Goal: Information Seeking & Learning: Check status

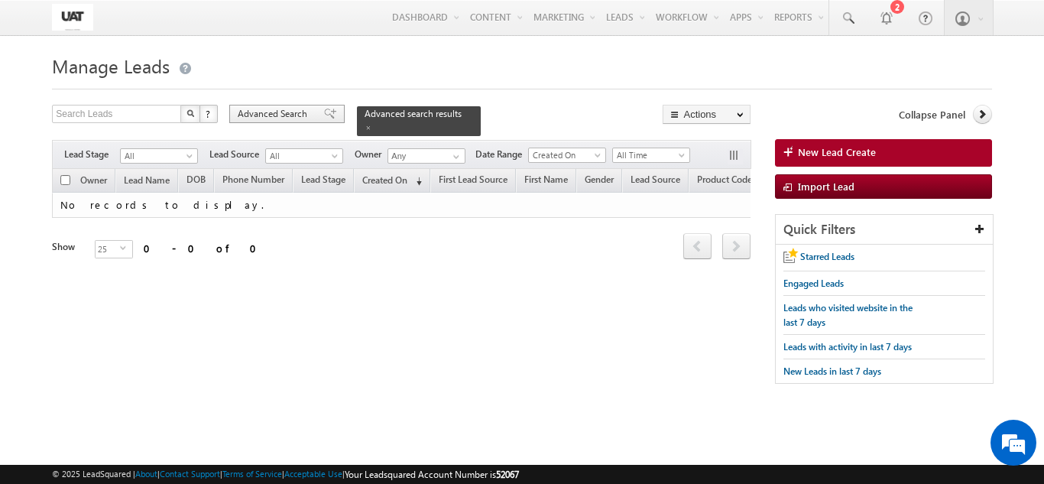
click at [303, 114] on span "Advanced Search" at bounding box center [275, 114] width 74 height 14
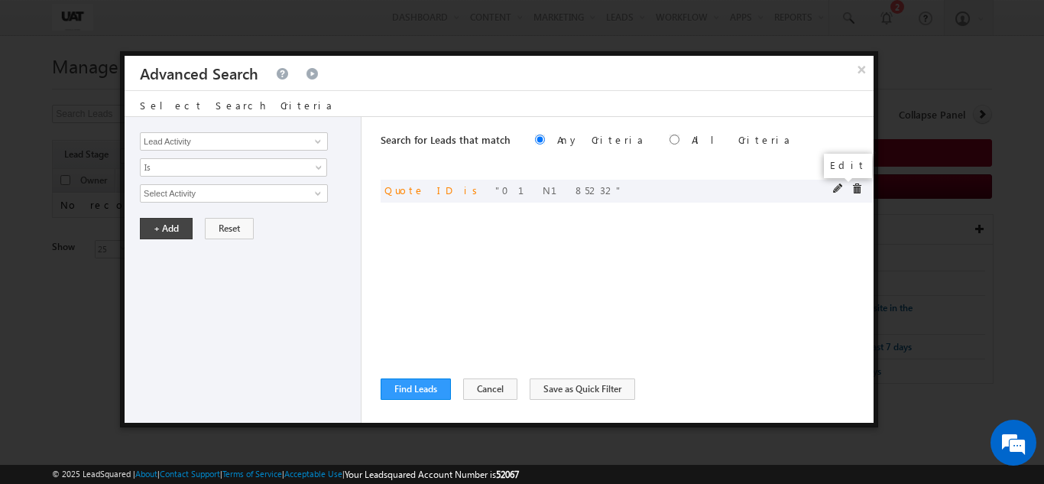
click at [834, 187] on span at bounding box center [838, 188] width 11 height 11
click at [212, 196] on input "01N185232" at bounding box center [234, 193] width 188 height 18
type input "01N185928"
click at [178, 227] on button "+ Add" at bounding box center [166, 228] width 53 height 21
click at [406, 388] on button "Find Leads" at bounding box center [415, 388] width 70 height 21
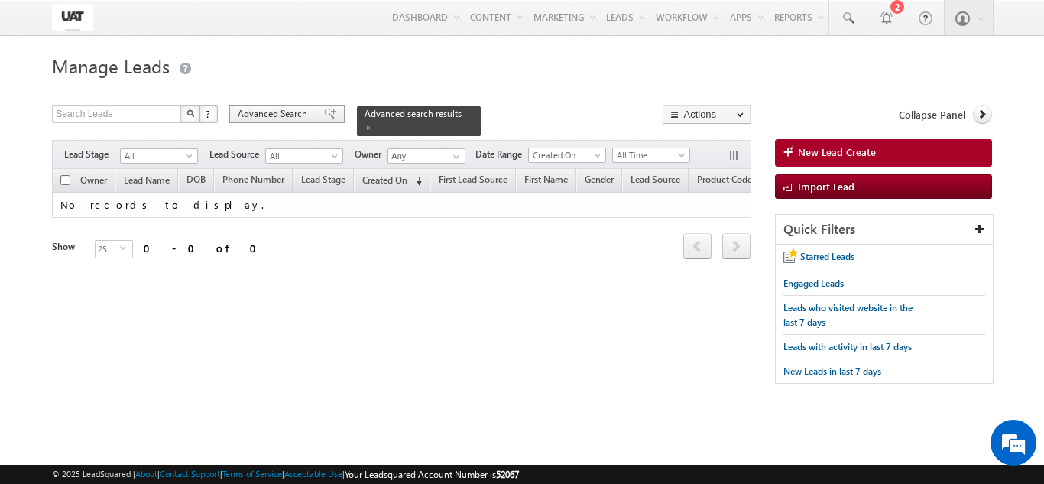
click at [308, 118] on span "Advanced Search" at bounding box center [275, 114] width 74 height 14
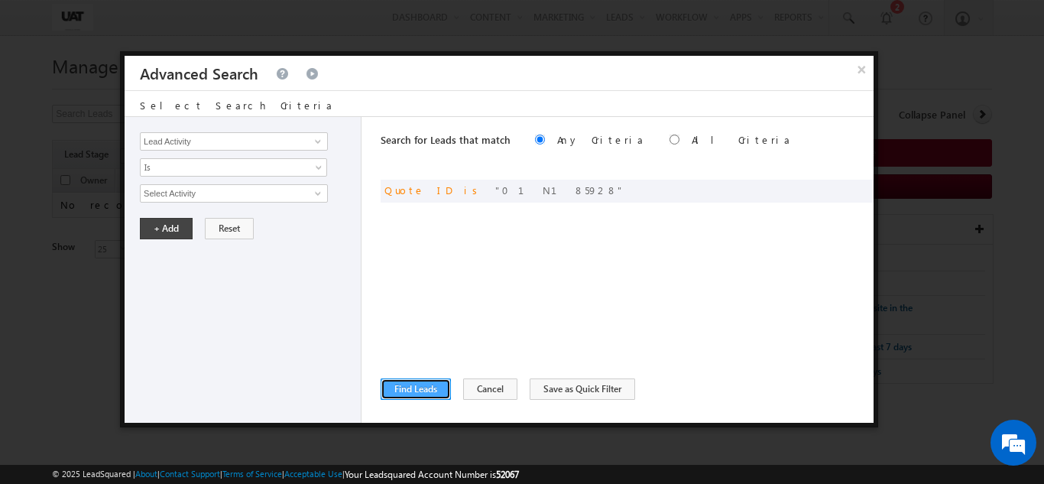
click at [429, 381] on button "Find Leads" at bounding box center [415, 388] width 70 height 21
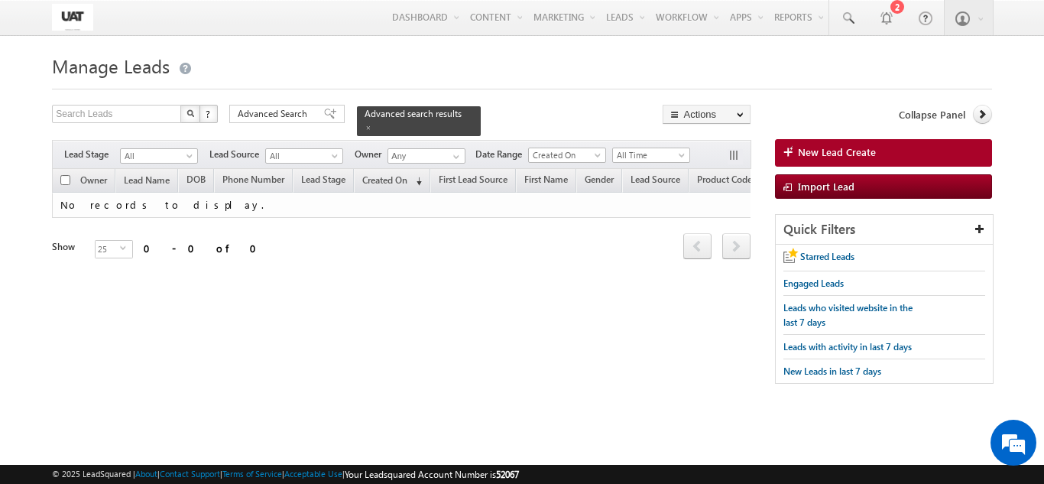
scroll to position [0, 2701]
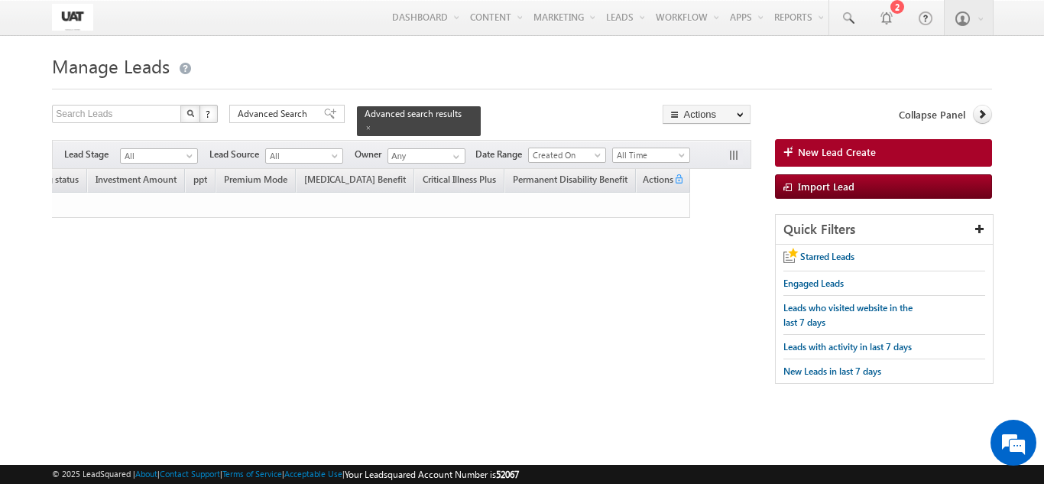
click at [68, 318] on div "Search Leads X ? 0 results found Advanced Search Advanced Search Advanced searc…" at bounding box center [521, 252] width 939 height 294
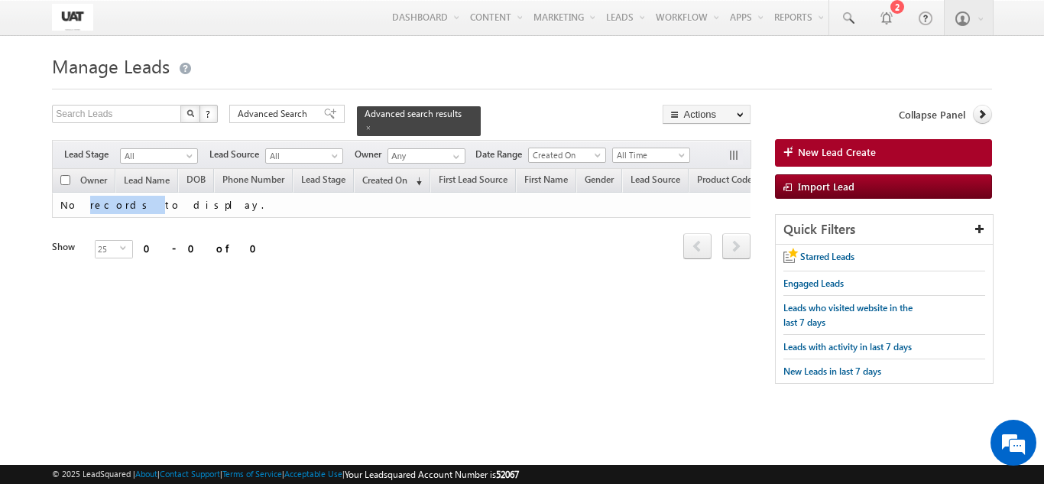
click at [0, 208] on body "Menu Shweta UAT shwet a.uat @kota k.com" at bounding box center [522, 216] width 1044 height 432
click at [35, 173] on body "Menu Shweta UAT shwet a.uat @kota k.com" at bounding box center [522, 216] width 1044 height 432
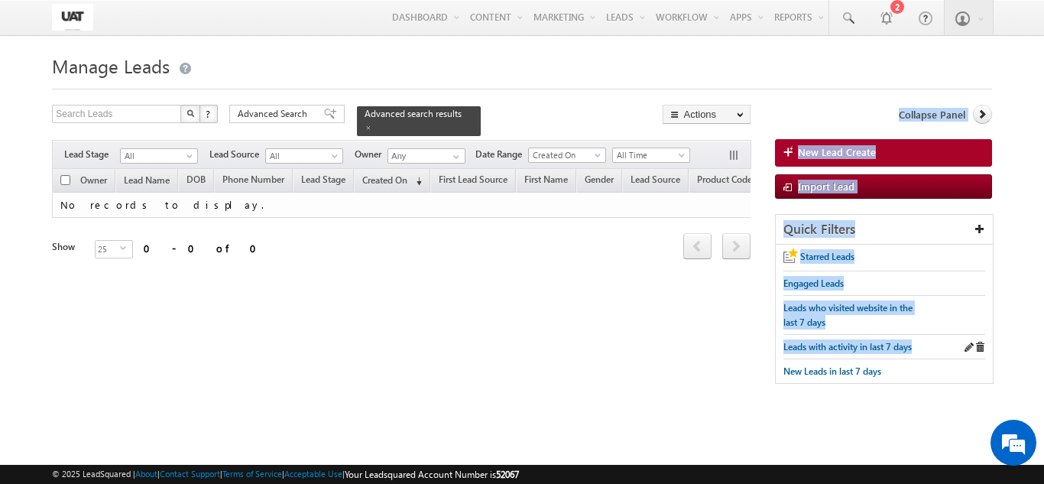
drag, startPoint x: 151, startPoint y: 287, endPoint x: 916, endPoint y: 333, distance: 766.2
click at [916, 333] on div "Search Leads X ? 0 results found Advanced Search Advanced Search Advanced searc…" at bounding box center [521, 252] width 939 height 294
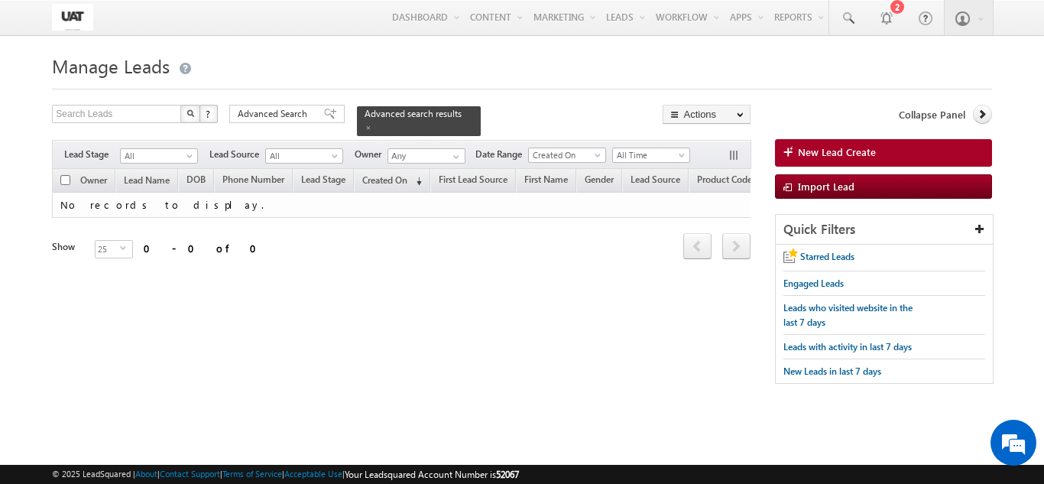
click at [300, 107] on div "Advanced Search" at bounding box center [286, 114] width 115 height 18
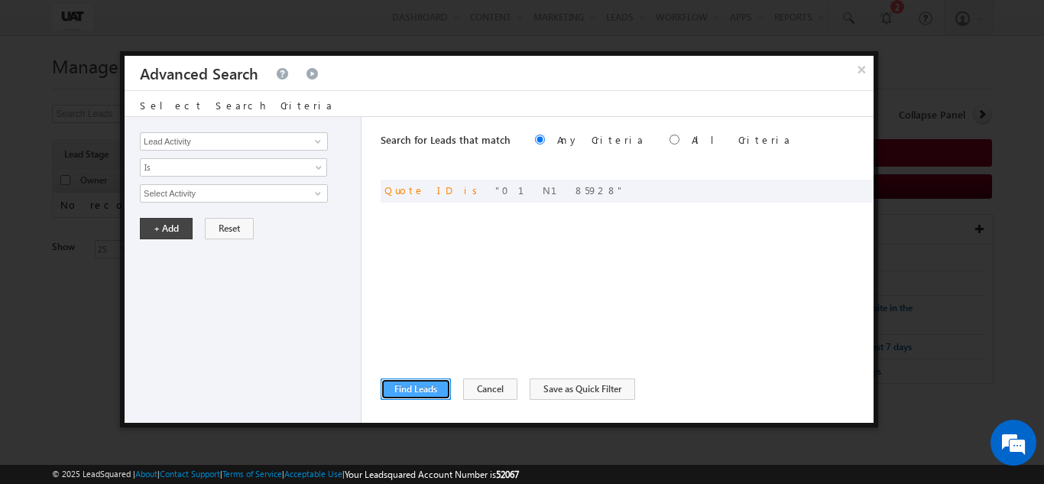
click at [449, 393] on button "Find Leads" at bounding box center [415, 388] width 70 height 21
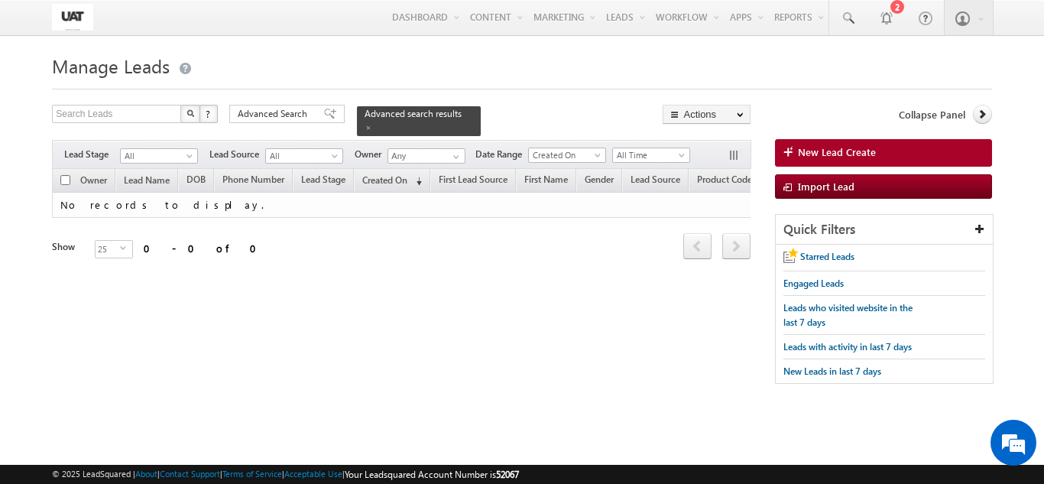
drag, startPoint x: 89, startPoint y: 287, endPoint x: 108, endPoint y: 280, distance: 20.6
click at [92, 287] on div "Tags × Select at-least one lead to tag... × Close Owner Lead Name DOB" at bounding box center [401, 235] width 698 height 133
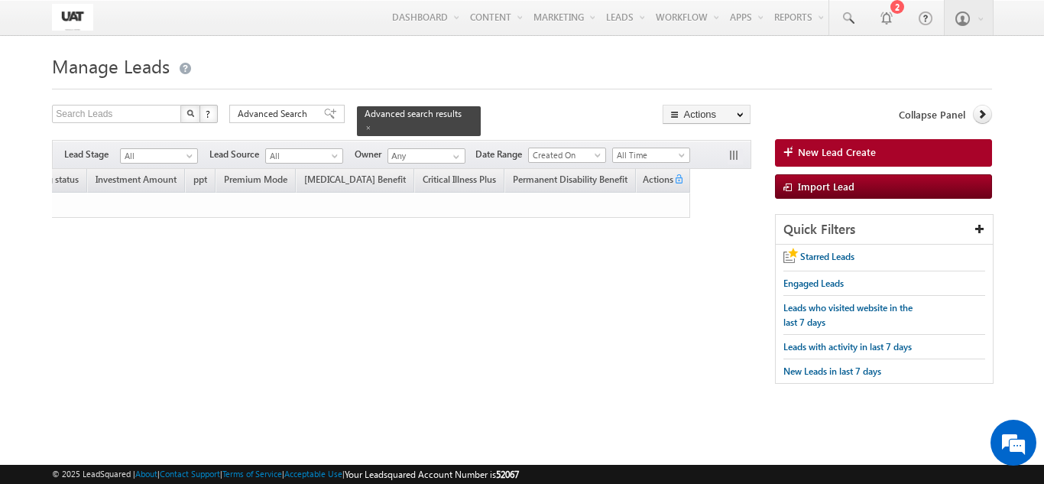
click at [660, 395] on div "Search Leads X ? 0 results found Advanced Search Advanced Search Advanced searc…" at bounding box center [521, 252] width 939 height 294
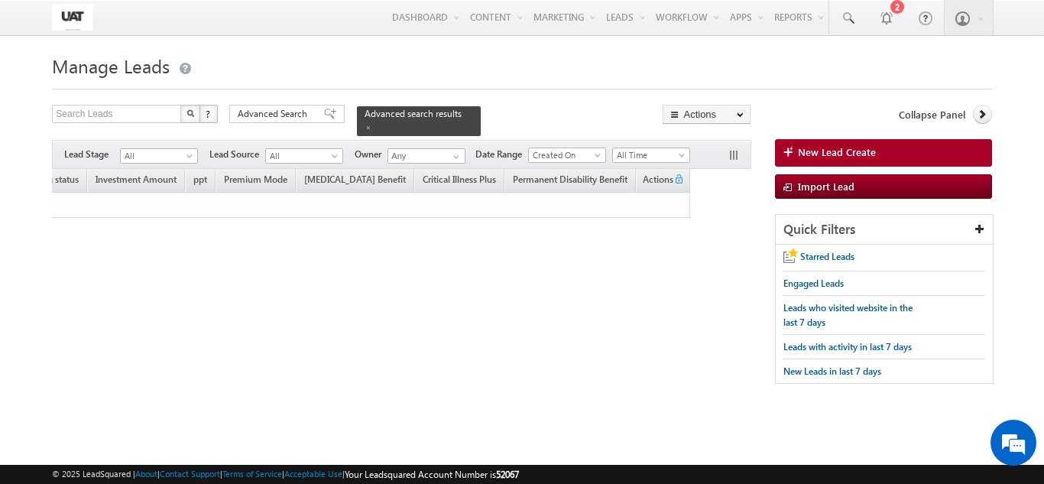
click at [693, 375] on div "Search Leads X ? 0 results found Advanced Search Advanced Search Advanced searc…" at bounding box center [521, 252] width 939 height 294
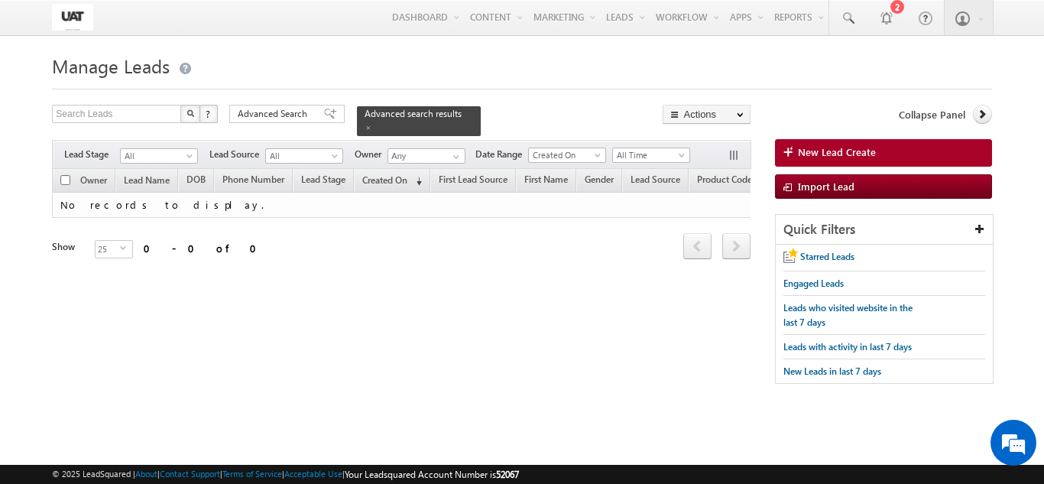
click at [116, 300] on div "Tags × Select at-least one lead to tag... × Close Owner Lead Name DOB" at bounding box center [401, 235] width 698 height 133
click at [75, 321] on div "Search Leads X ? 0 results found Advanced Search Advanced Search Advanced searc…" at bounding box center [521, 252] width 939 height 294
click at [76, 390] on div "Search Leads X ? 0 results found Advanced Search Advanced Search Advanced searc…" at bounding box center [521, 252] width 939 height 294
drag, startPoint x: 71, startPoint y: 262, endPoint x: 0, endPoint y: 53, distance: 221.1
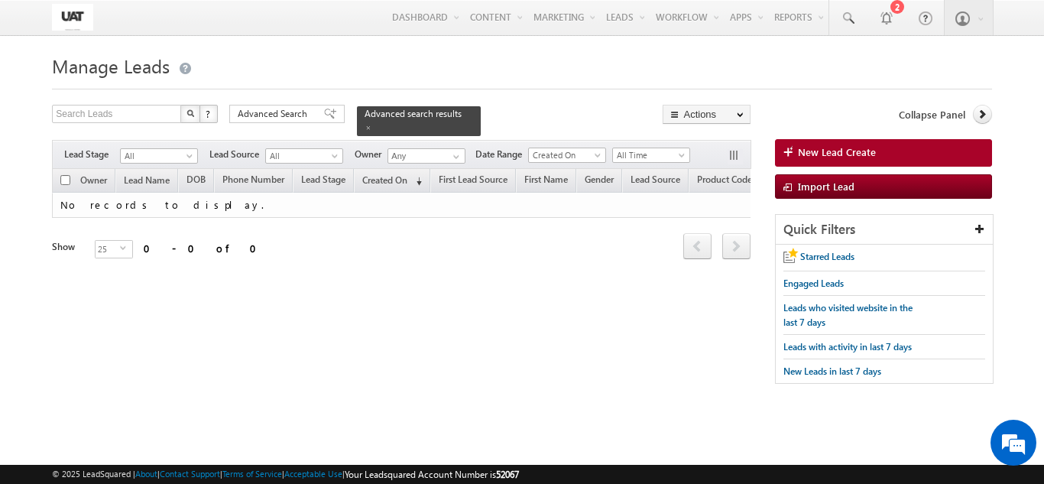
click at [0, 53] on body "Menu Shweta UAT shwet a.uat @kota k.com" at bounding box center [522, 216] width 1044 height 432
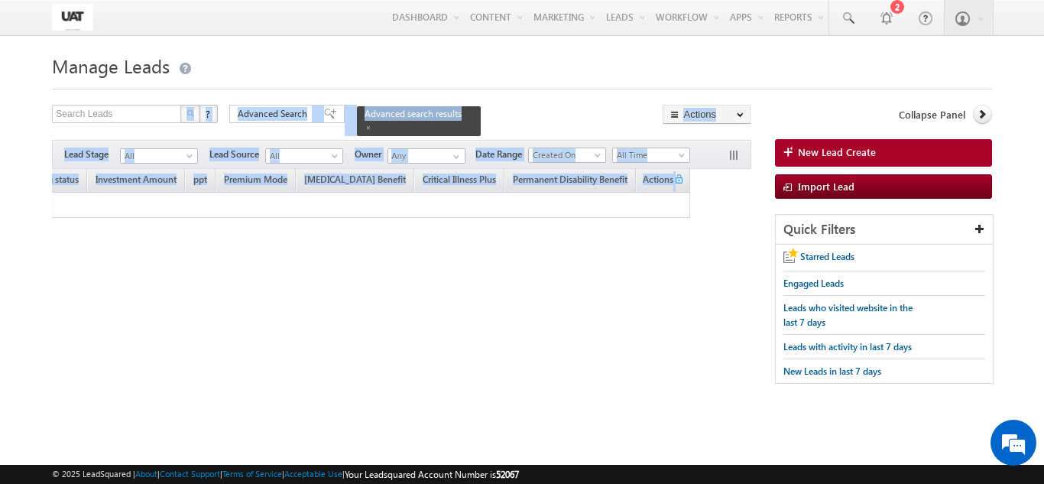
drag, startPoint x: 753, startPoint y: 255, endPoint x: 28, endPoint y: 67, distance: 749.8
click at [28, 67] on body "Menu Shweta UAT shwet a.uat @kota k.com" at bounding box center [522, 216] width 1044 height 432
click at [35, 55] on body "Menu Shweta UAT shwet a.uat @kota k.com" at bounding box center [522, 216] width 1044 height 432
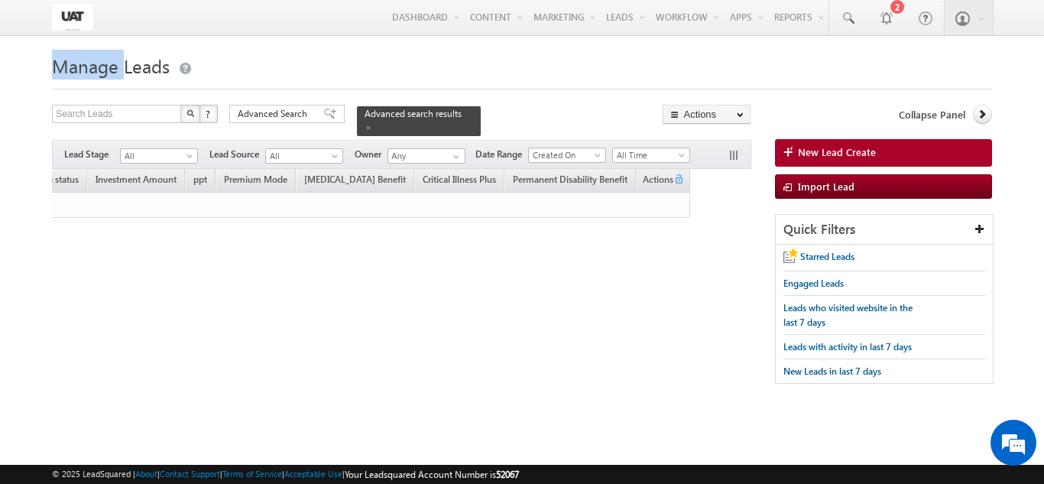
click at [35, 55] on body "Menu Shweta UAT shwet a.uat @kota k.com" at bounding box center [522, 216] width 1044 height 432
click at [35, 56] on body "Menu Shweta UAT shwet a.uat @kota k.com" at bounding box center [522, 216] width 1044 height 432
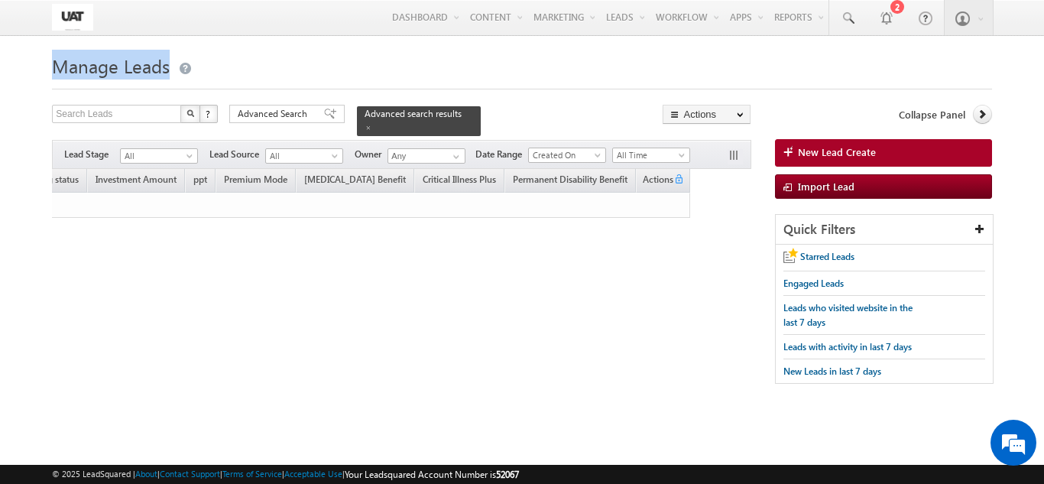
scroll to position [0, 0]
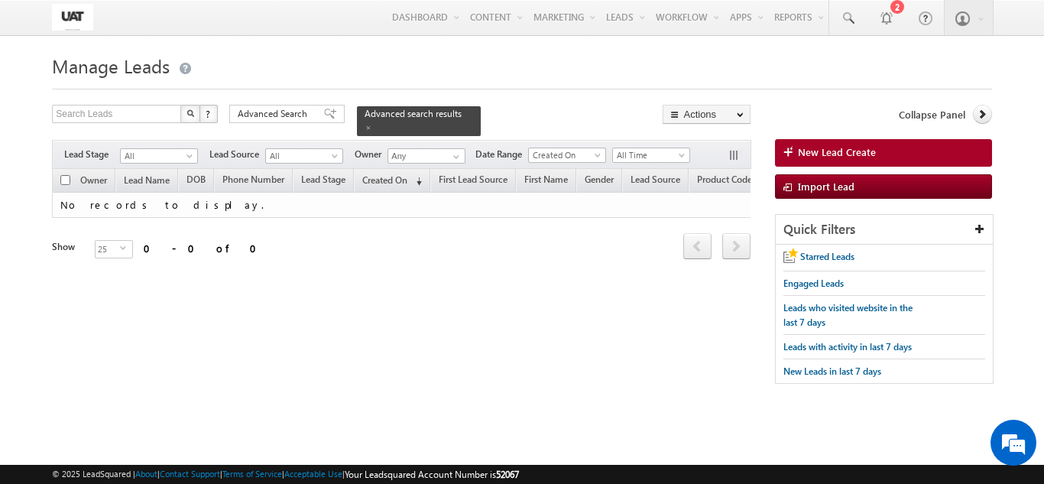
click at [122, 260] on div "Owner Lead Name DOB Phone Number Lead Stage ppt" at bounding box center [401, 226] width 698 height 114
click at [275, 112] on span "Advanced Search" at bounding box center [275, 114] width 74 height 14
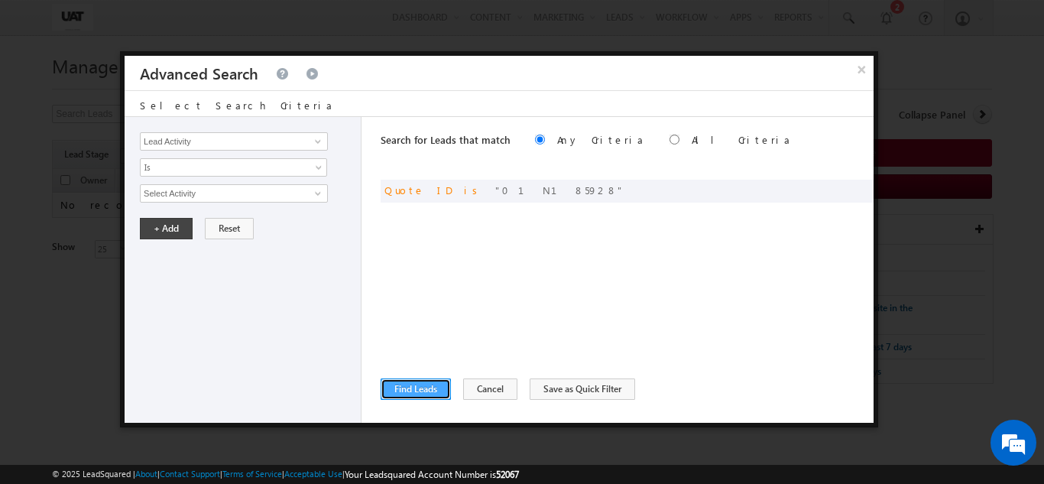
click at [416, 396] on button "Find Leads" at bounding box center [415, 388] width 70 height 21
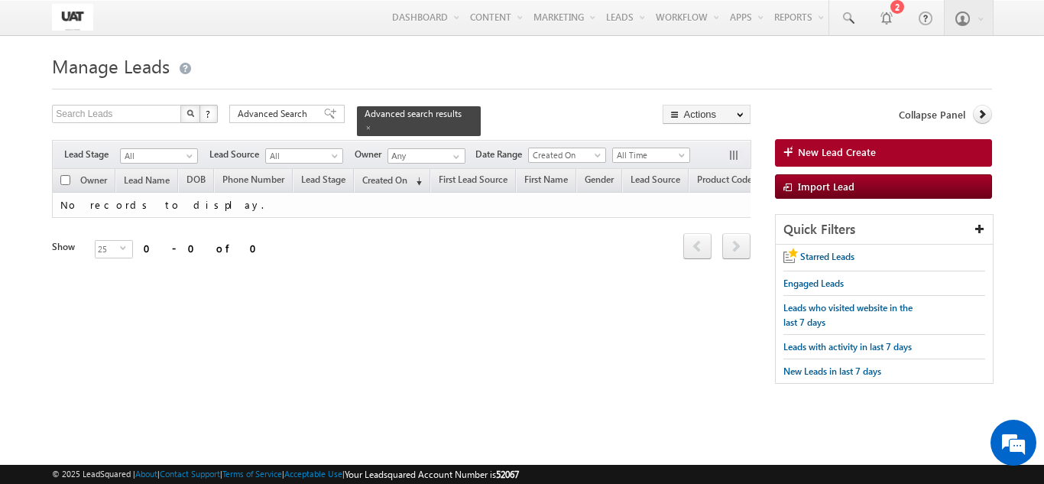
scroll to position [0, 2701]
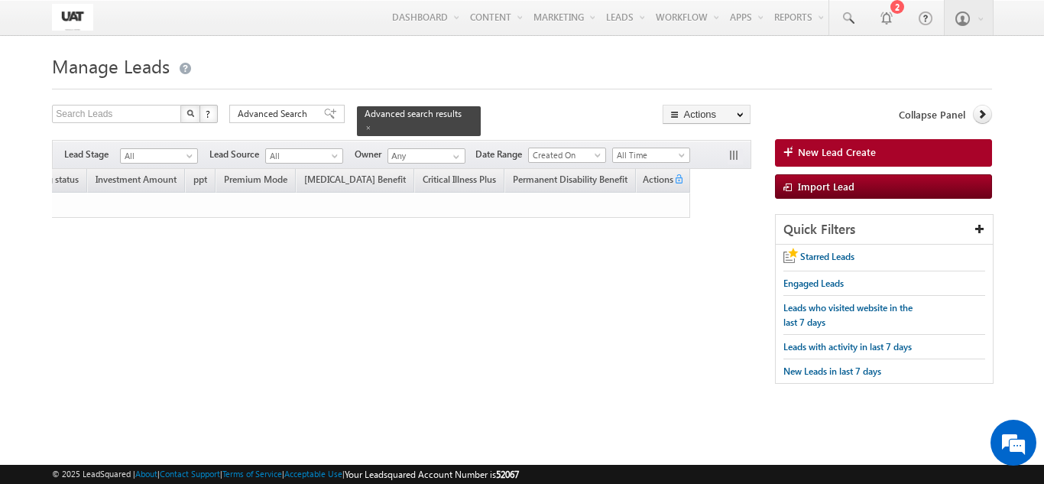
click at [415, 234] on div "Owner Lead Name DOB Phone Number Lead Stage ppt" at bounding box center [401, 226] width 698 height 114
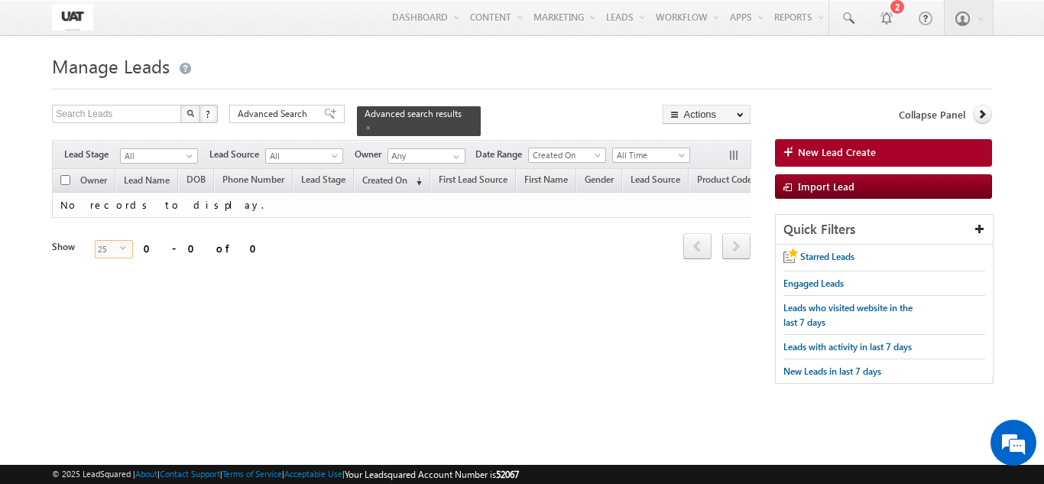
click at [102, 244] on span "25" at bounding box center [108, 249] width 24 height 17
click at [103, 262] on li "15" at bounding box center [104, 258] width 37 height 15
click at [96, 244] on span "15" at bounding box center [108, 249] width 24 height 17
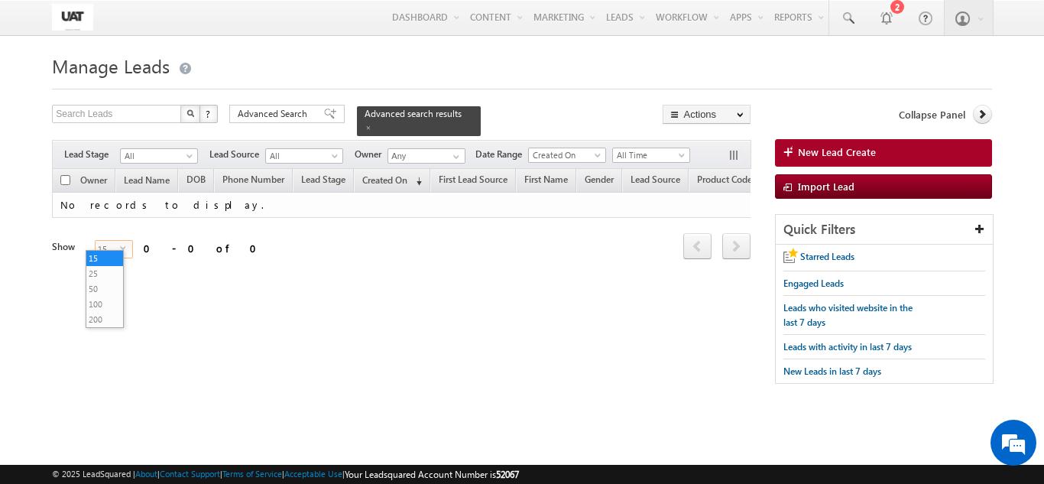
click at [97, 244] on span "15" at bounding box center [108, 249] width 24 height 17
click at [101, 267] on li "25" at bounding box center [104, 273] width 37 height 15
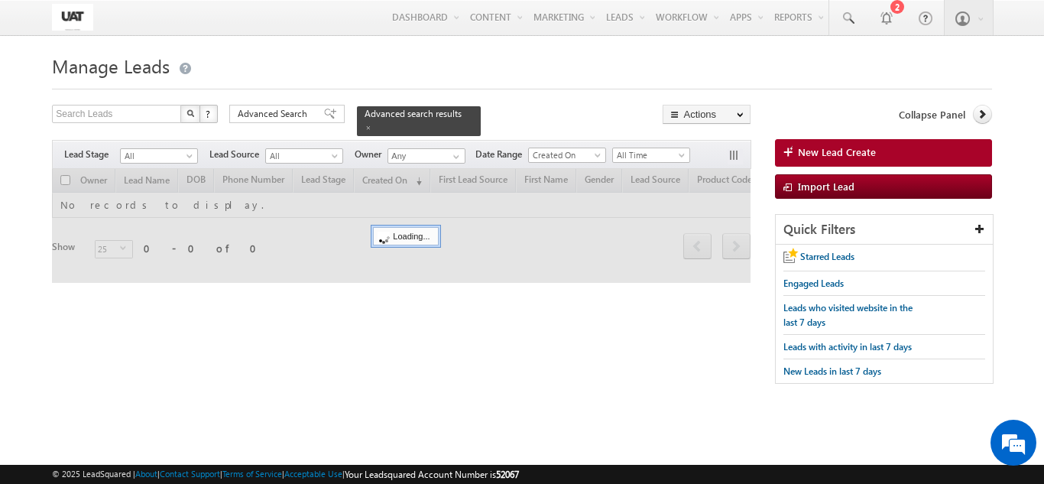
click at [106, 248] on div at bounding box center [401, 226] width 698 height 114
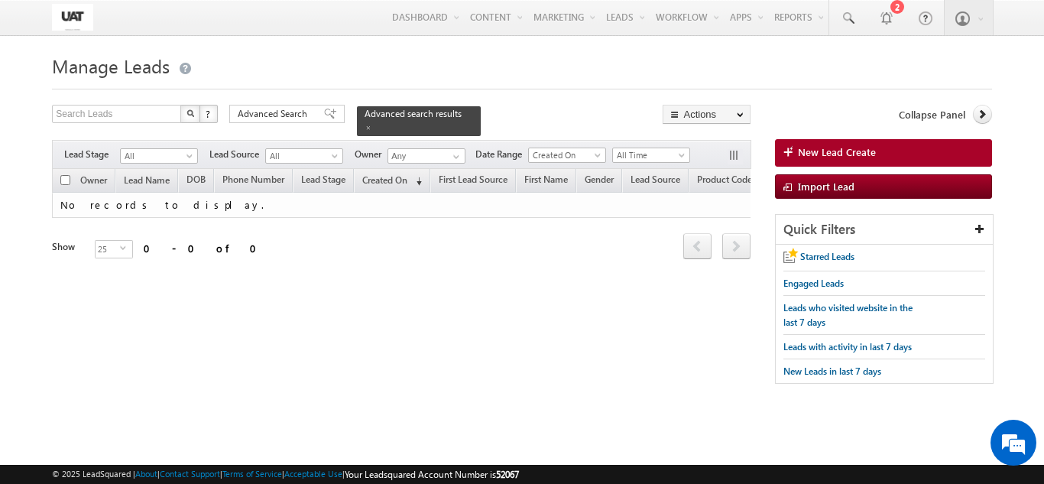
scroll to position [0, 2701]
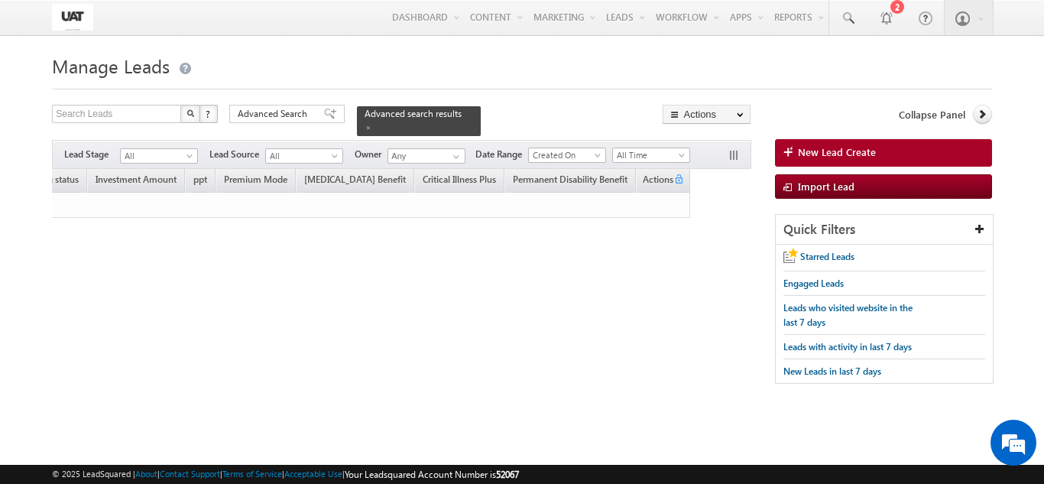
click at [701, 266] on div "Owner Lead Name DOB Phone Number Lead Stage ppt" at bounding box center [401, 226] width 698 height 114
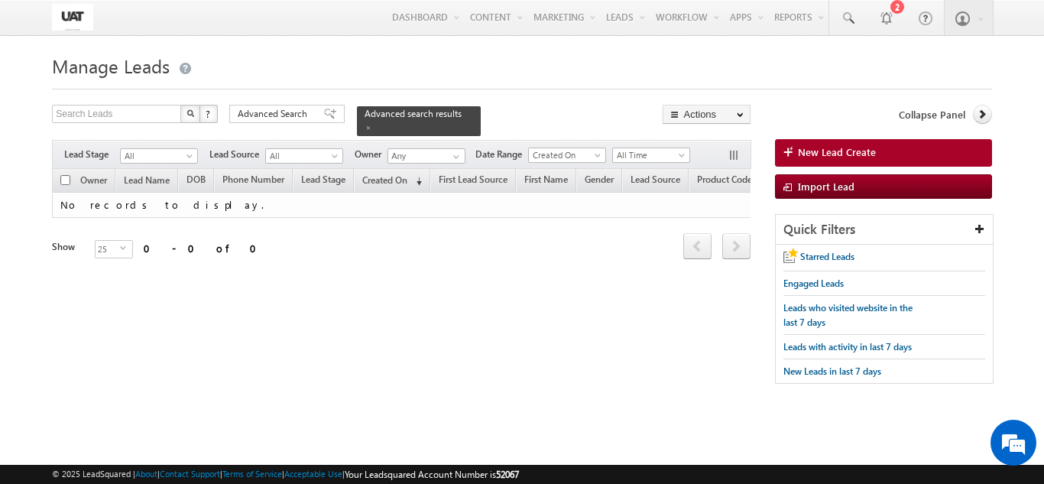
click at [5, 257] on body "Menu Shweta UAT shwet a.uat @kota k.com" at bounding box center [522, 216] width 1044 height 432
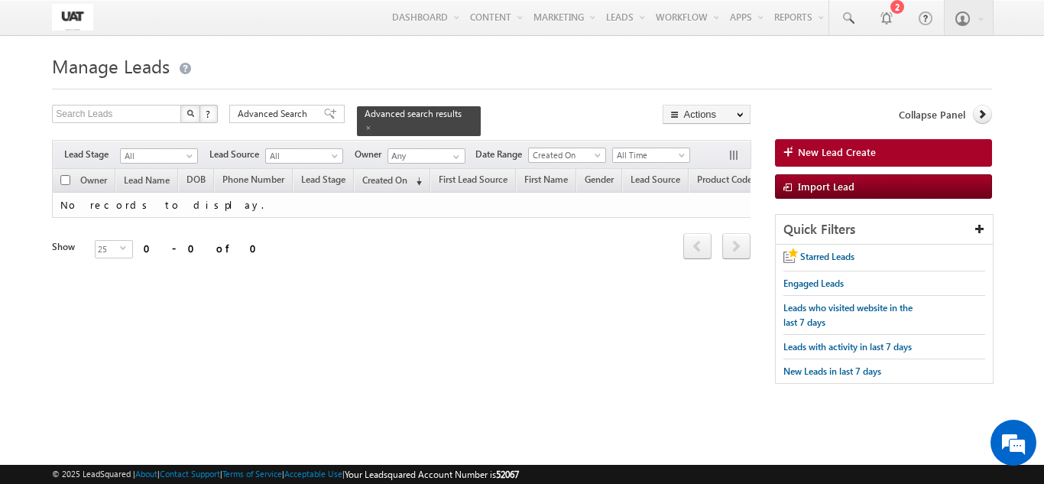
click at [5, 257] on body "Menu Shweta UAT shwet a.uat @kota k.com" at bounding box center [522, 216] width 1044 height 432
click at [134, 260] on div "Owner Lead Name DOB Phone Number Lead Stage ppt" at bounding box center [401, 226] width 698 height 114
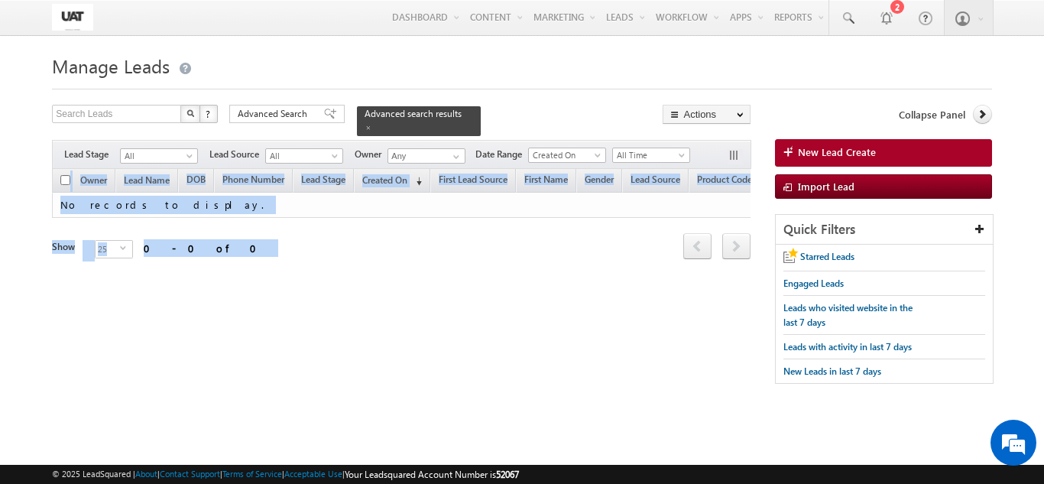
drag, startPoint x: 134, startPoint y: 260, endPoint x: 12, endPoint y: 186, distance: 143.0
click at [12, 186] on body "Menu Shweta UAT shwet a.uat @kota k.com" at bounding box center [522, 216] width 1044 height 432
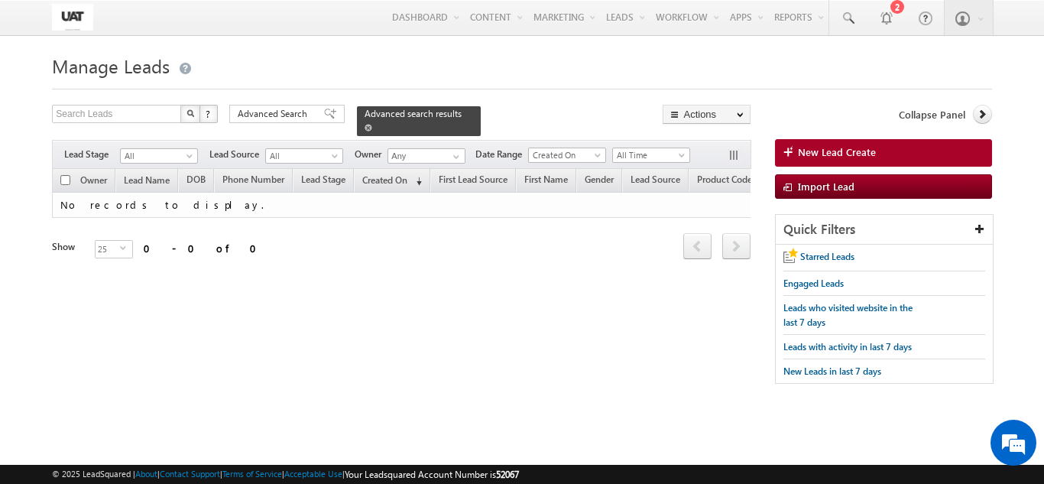
click at [372, 124] on span at bounding box center [368, 128] width 8 height 8
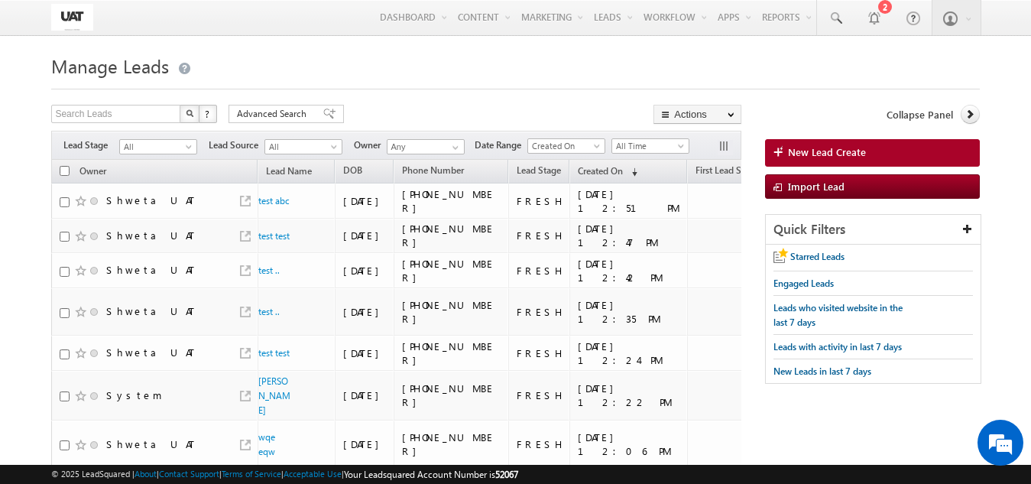
click at [594, 63] on h1 "Manage Leads" at bounding box center [515, 65] width 928 height 30
click at [662, 151] on span "All Time" at bounding box center [648, 146] width 73 height 14
click at [654, 218] on link "Today" at bounding box center [653, 212] width 77 height 14
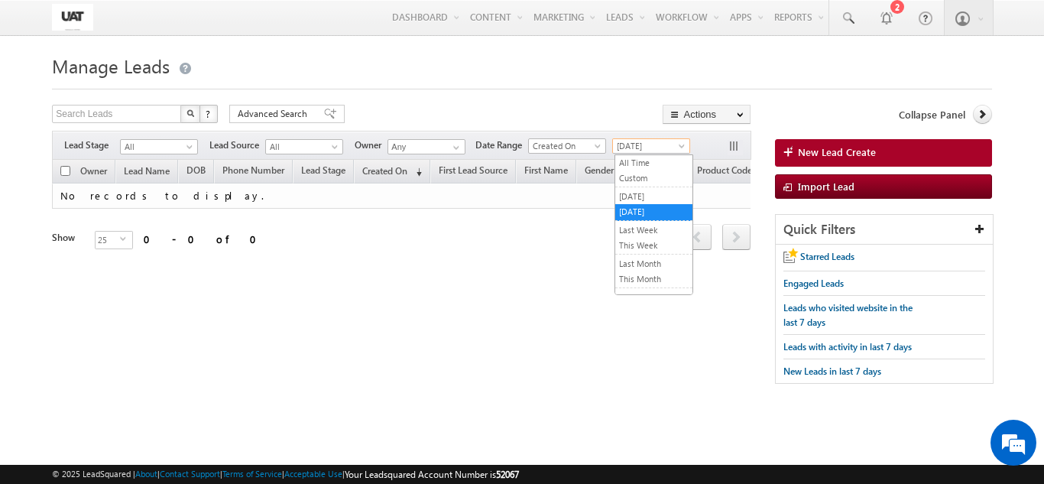
click at [635, 148] on span "Today" at bounding box center [649, 146] width 73 height 14
click at [633, 198] on link "Yesterday" at bounding box center [653, 196] width 77 height 14
click at [646, 151] on span "Yesterday" at bounding box center [649, 146] width 73 height 14
click at [637, 280] on link "This Month" at bounding box center [653, 279] width 77 height 14
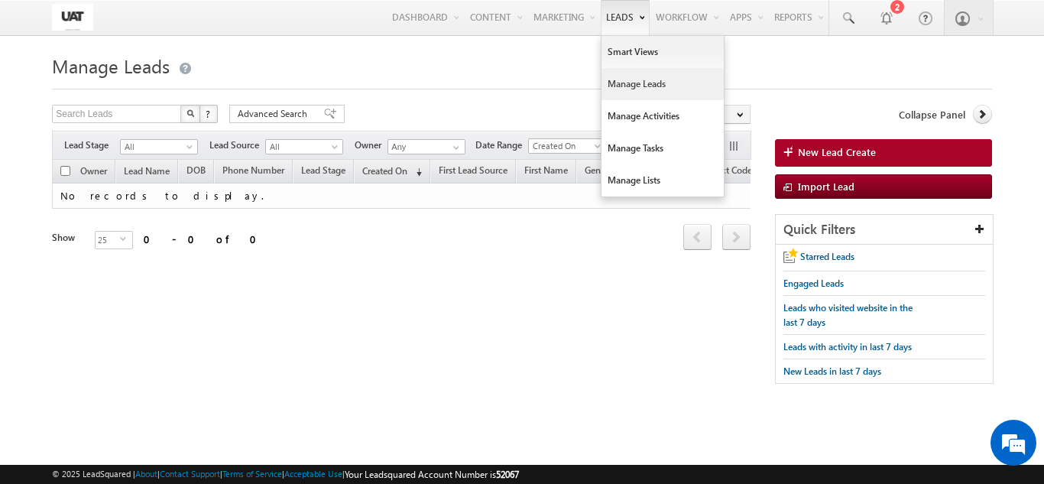
click at [623, 73] on link "Manage Leads" at bounding box center [662, 84] width 122 height 32
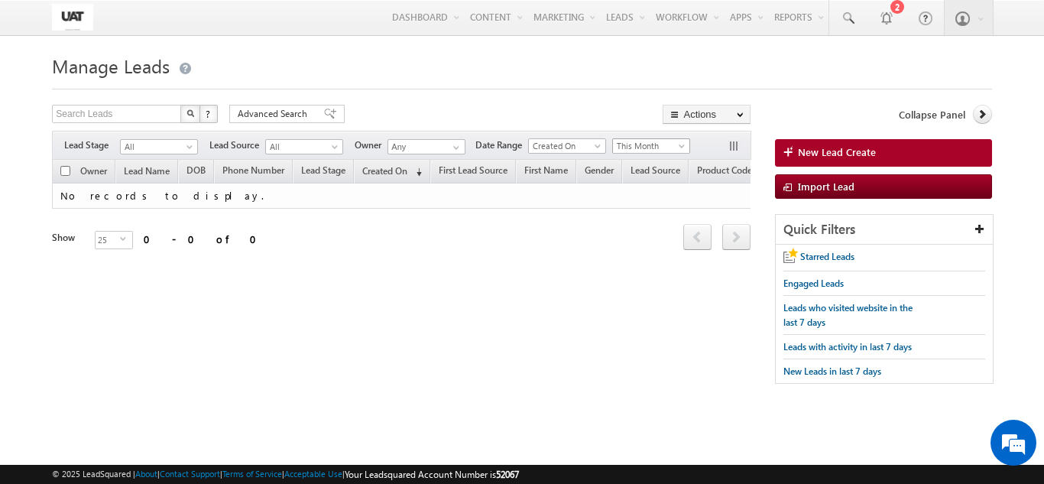
click at [644, 153] on span "This Month" at bounding box center [649, 146] width 73 height 14
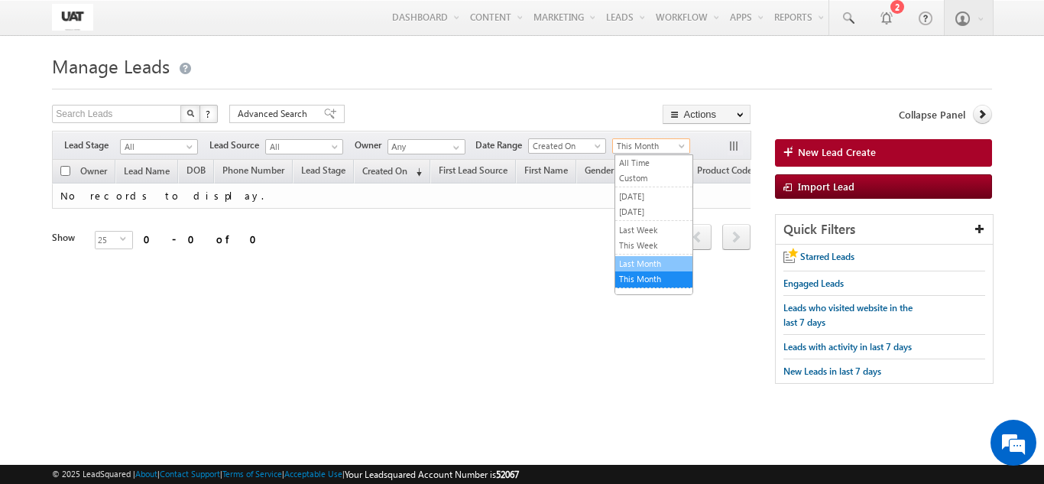
click at [645, 270] on link "Last Month" at bounding box center [653, 264] width 77 height 14
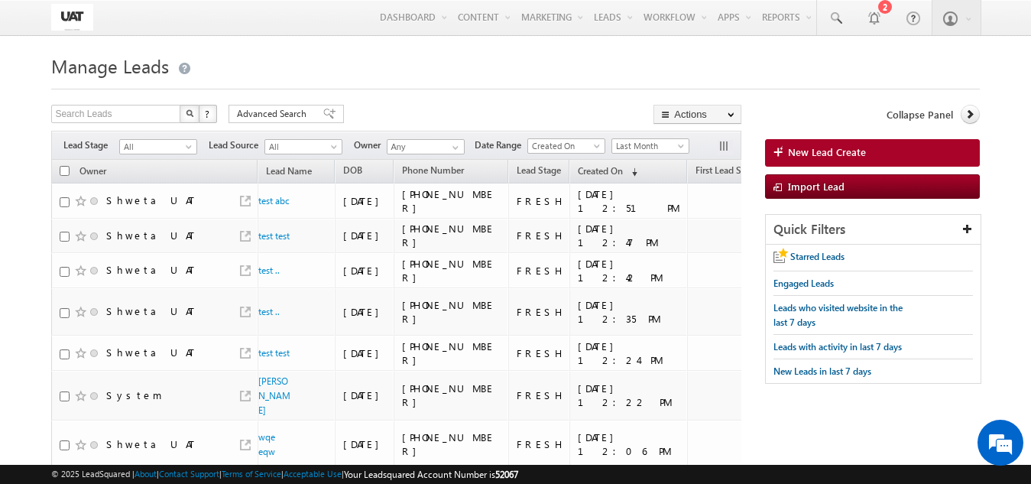
click at [274, 124] on div "Search Leads X ? 594 results found Advanced Search Advanced Search Advanced sea…" at bounding box center [396, 116] width 690 height 22
click at [277, 111] on span "Advanced Search" at bounding box center [274, 114] width 74 height 14
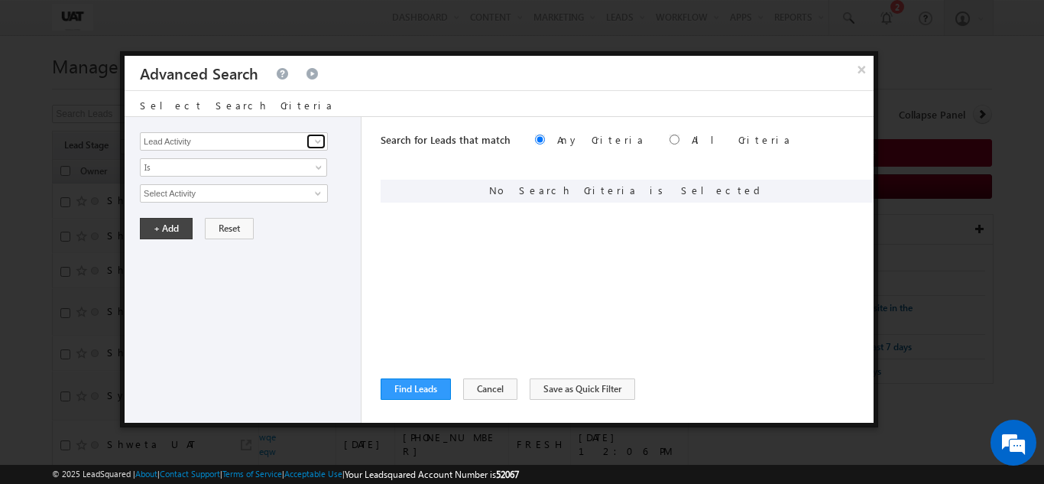
click at [309, 144] on link at bounding box center [315, 141] width 19 height 15
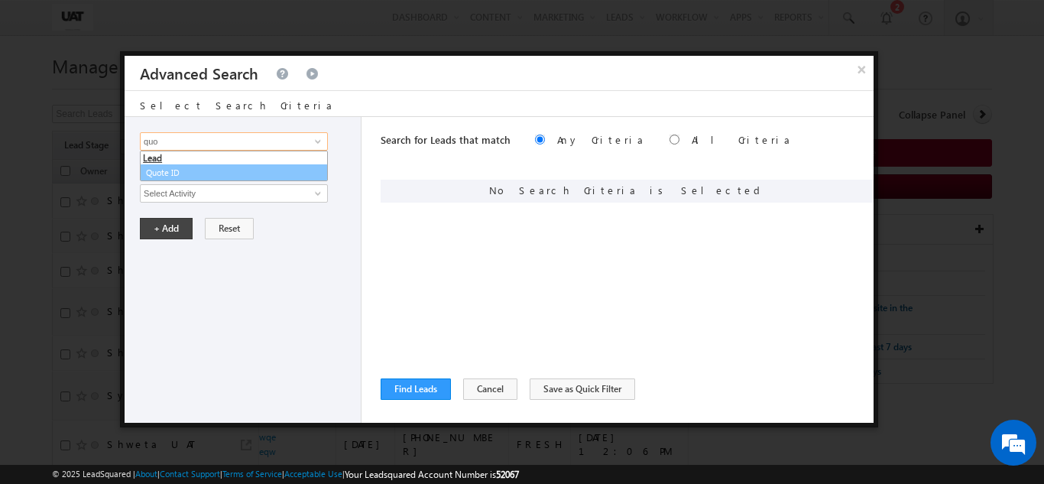
click at [219, 173] on link "Quote ID" at bounding box center [234, 173] width 188 height 18
type input "Quote ID"
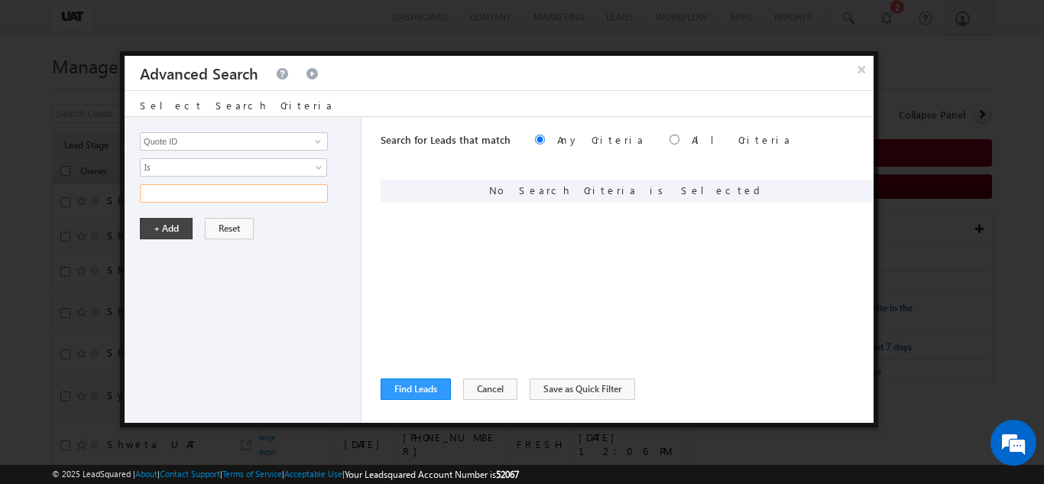
click at [212, 192] on input "text" at bounding box center [234, 193] width 188 height 18
paste input "01N185968"
type input "01N185968"
click at [184, 238] on button "+ Add" at bounding box center [166, 228] width 53 height 21
click at [397, 385] on button "Find Leads" at bounding box center [415, 388] width 70 height 21
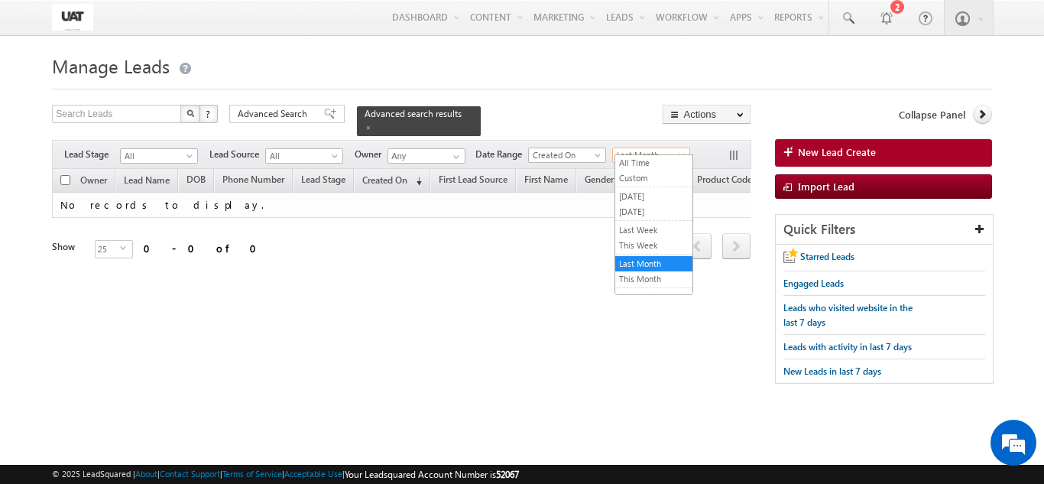
click at [643, 148] on span "Last Month" at bounding box center [649, 155] width 73 height 14
click at [629, 166] on link "All Time" at bounding box center [653, 163] width 77 height 14
click at [638, 148] on span "All Time" at bounding box center [649, 155] width 73 height 14
click at [640, 215] on link "Today" at bounding box center [653, 212] width 77 height 14
click at [642, 148] on span "Today" at bounding box center [649, 155] width 73 height 14
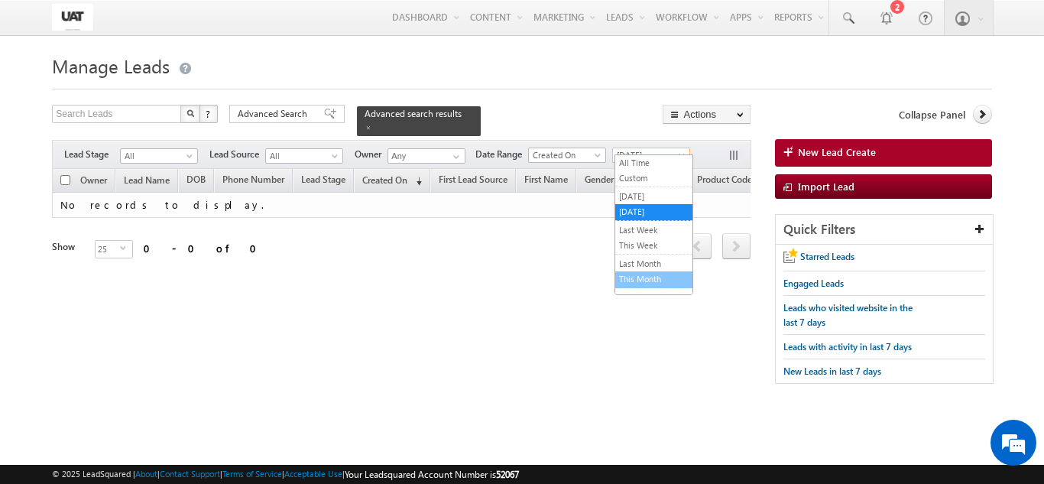
click at [648, 274] on link "This Month" at bounding box center [653, 279] width 77 height 14
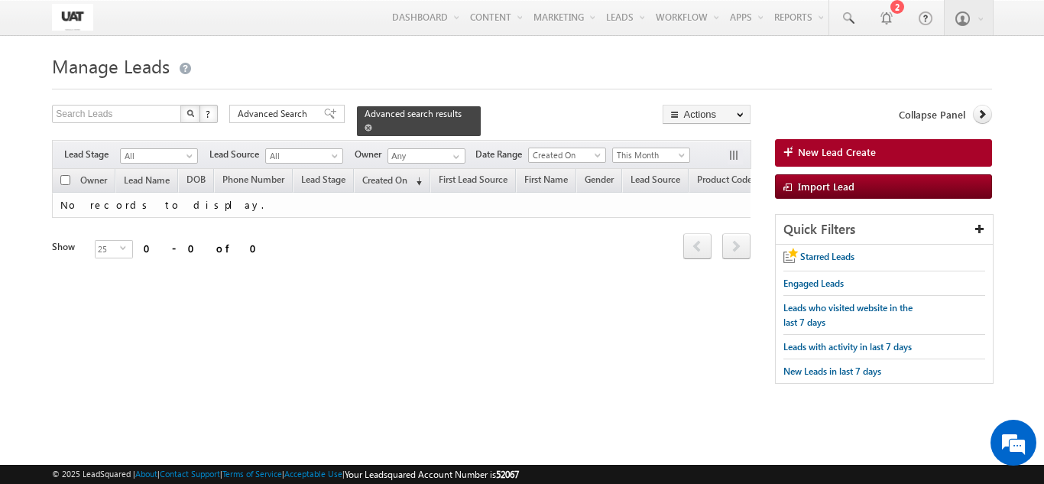
click at [372, 124] on span at bounding box center [368, 128] width 8 height 8
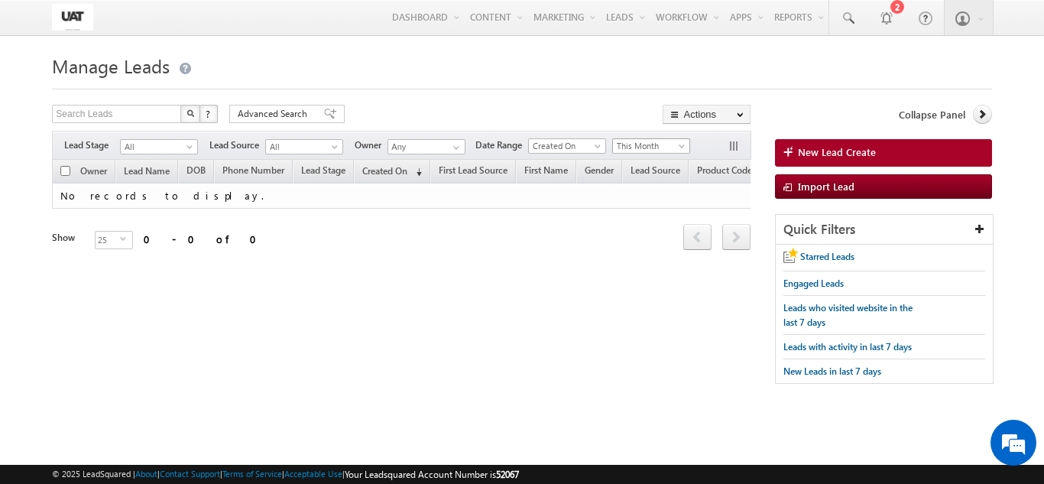
click at [674, 147] on span "This Month" at bounding box center [649, 146] width 73 height 14
click at [652, 274] on link "This Month" at bounding box center [653, 279] width 77 height 14
click at [646, 150] on span "This Month" at bounding box center [649, 146] width 73 height 14
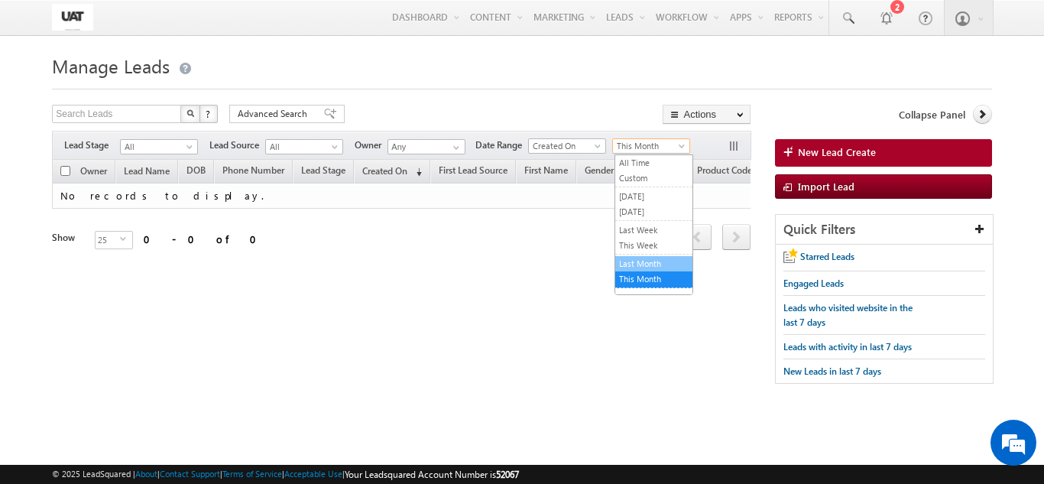
click at [646, 257] on link "Last Month" at bounding box center [653, 264] width 77 height 14
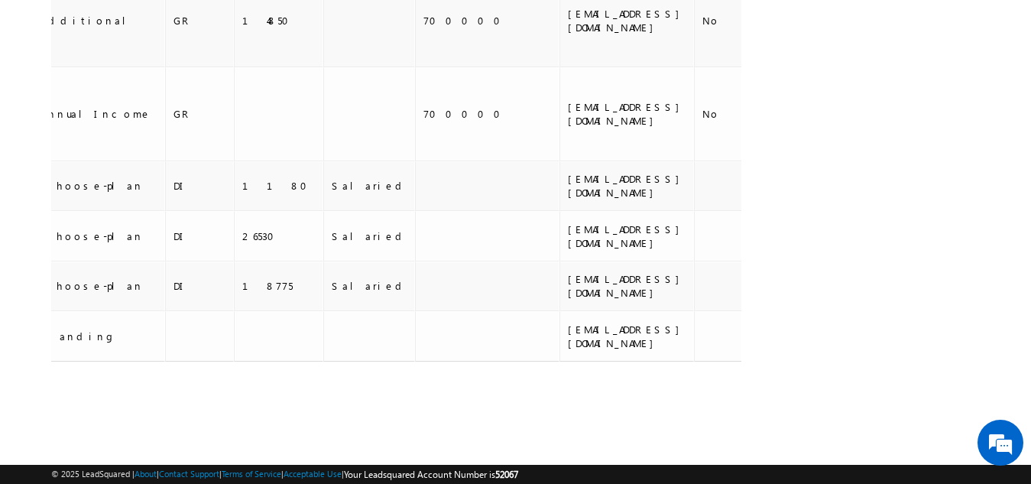
scroll to position [0, 1517]
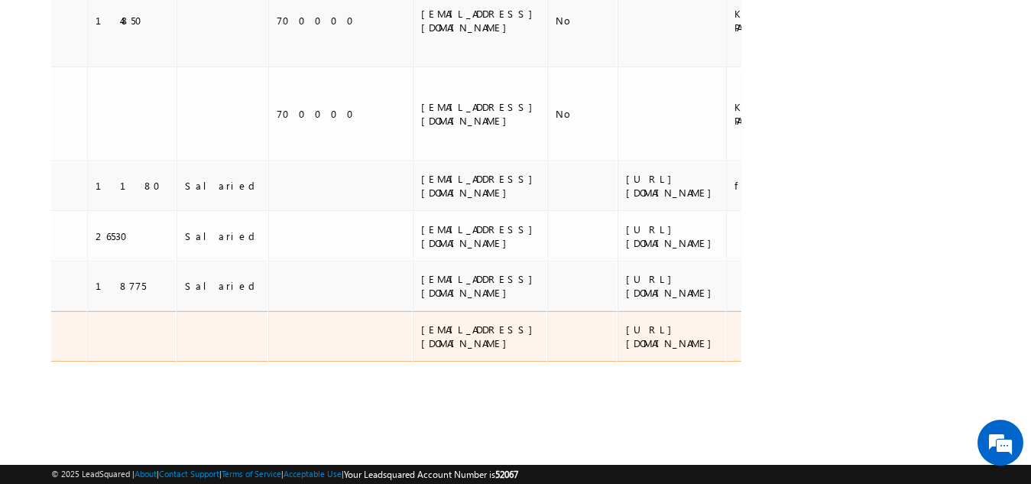
drag, startPoint x: 346, startPoint y: 334, endPoint x: 242, endPoint y: 319, distance: 104.9
click at [617, 319] on td "https://d2cuat.mykotaklife.com/online-plans-uat-phase2/kfm" at bounding box center [671, 336] width 108 height 50
copy div "https://d2cuat.mykotaklife.com/online-plans-uat-phase2/kfm"
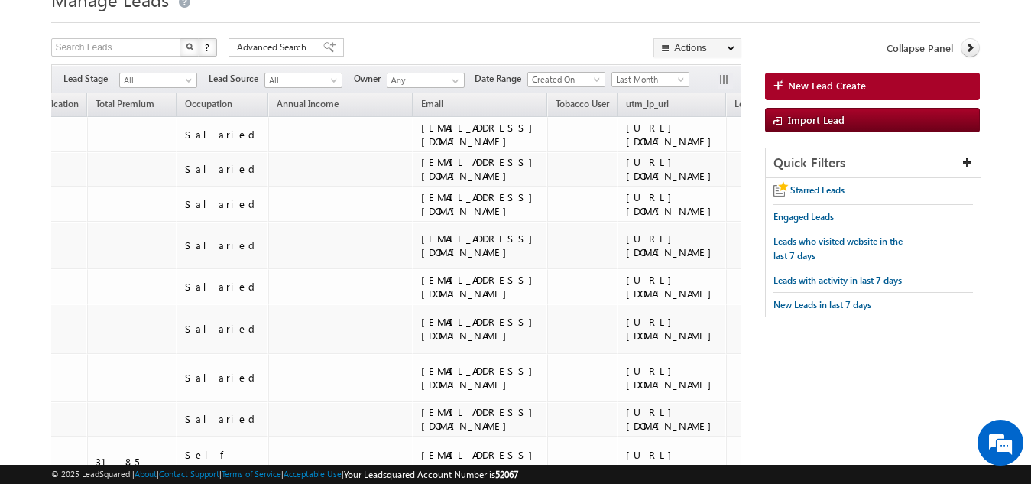
scroll to position [0, 0]
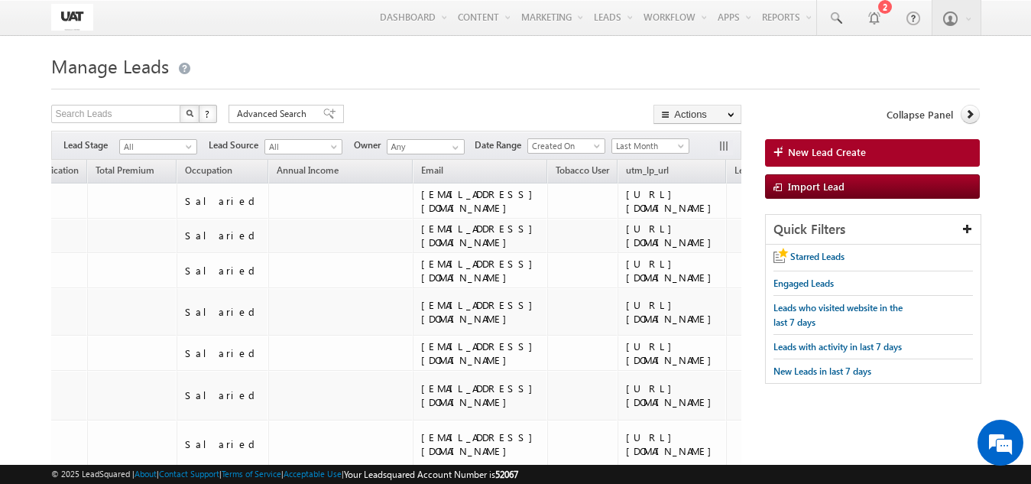
click at [634, 138] on div "Filters Lead Stage All All Lead Source All All Owner Any Any Date Range Go 09/3…" at bounding box center [396, 145] width 690 height 29
click at [636, 148] on span "Last Month" at bounding box center [648, 146] width 73 height 14
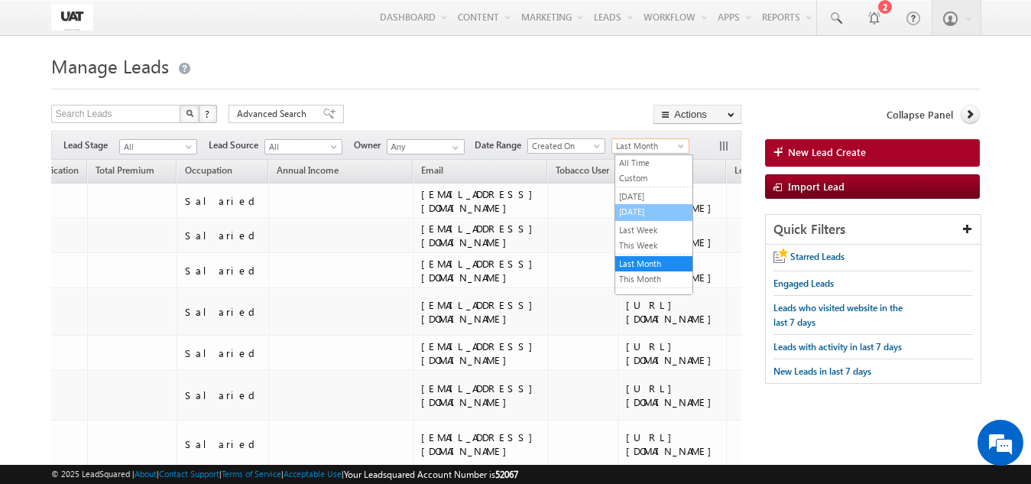
click at [640, 209] on link "Today" at bounding box center [653, 212] width 77 height 14
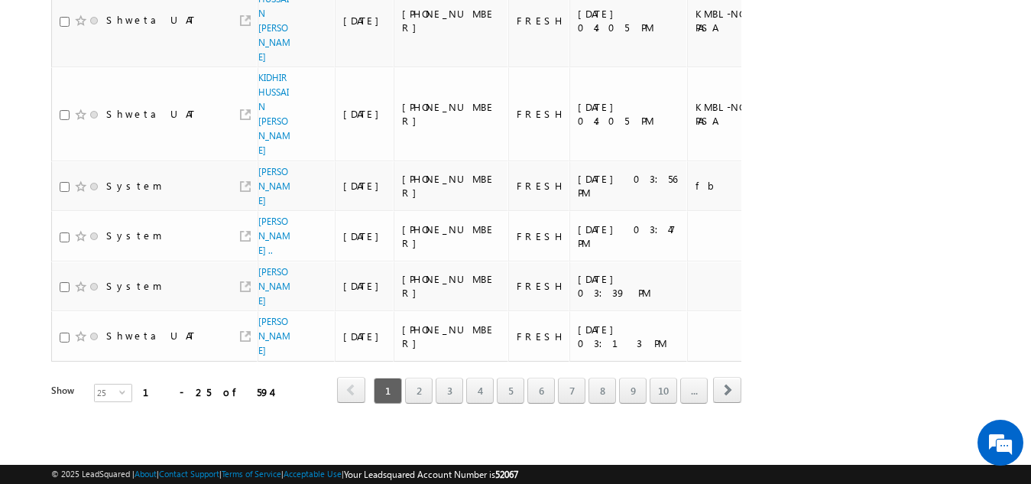
scroll to position [1065, 0]
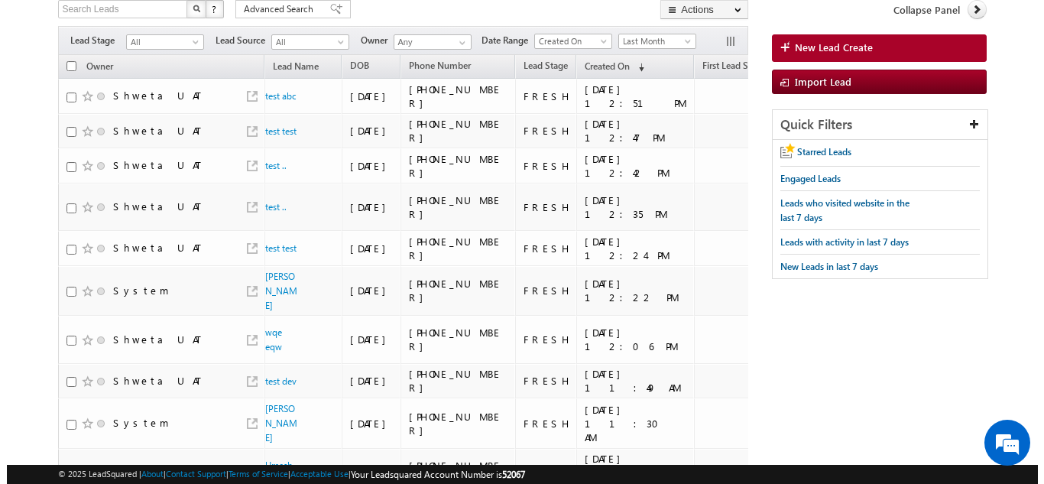
scroll to position [0, 0]
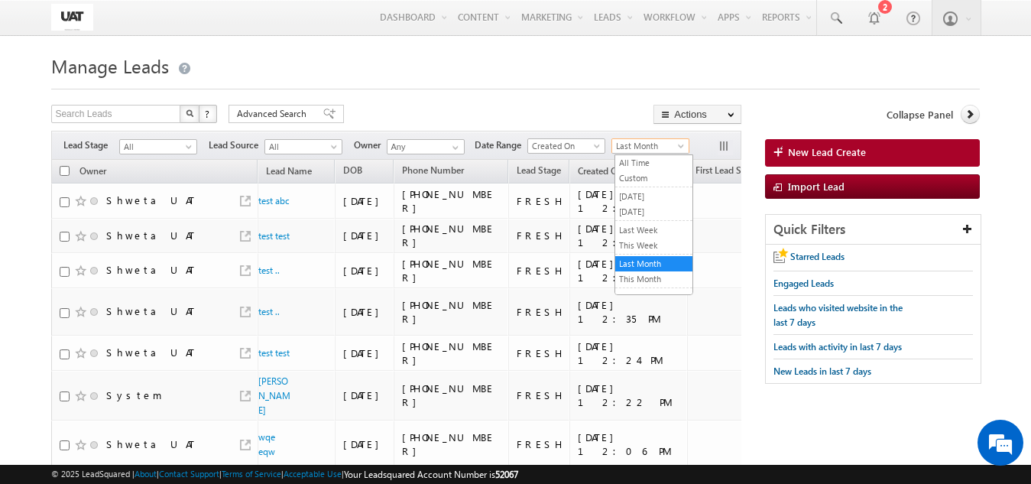
click at [647, 152] on span "Last Month" at bounding box center [648, 146] width 73 height 14
click at [642, 245] on link "This Week" at bounding box center [653, 245] width 77 height 14
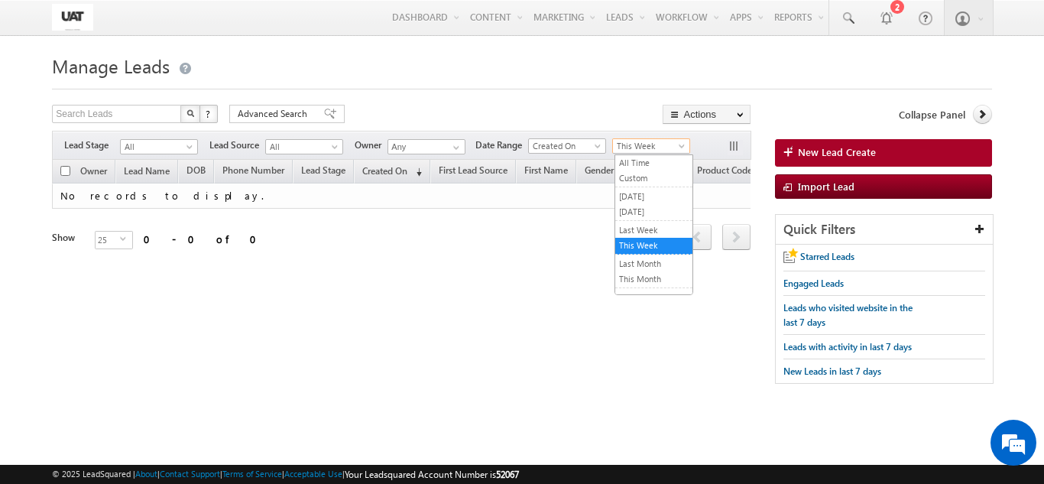
click at [637, 147] on span "This Week" at bounding box center [649, 146] width 73 height 14
drag, startPoint x: 152, startPoint y: 288, endPoint x: 185, endPoint y: 290, distance: 32.9
click at [176, 287] on div "Tags × Select at-least one lead to tag... × Close Owner Lead Name DOB" at bounding box center [401, 226] width 698 height 133
click at [655, 145] on span "This Week" at bounding box center [649, 146] width 73 height 14
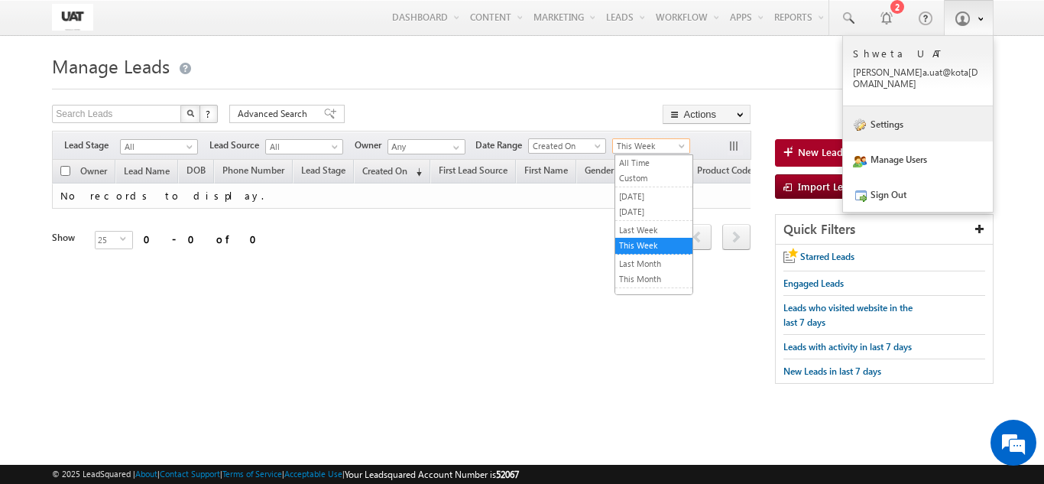
click at [904, 112] on link "Settings" at bounding box center [918, 123] width 150 height 35
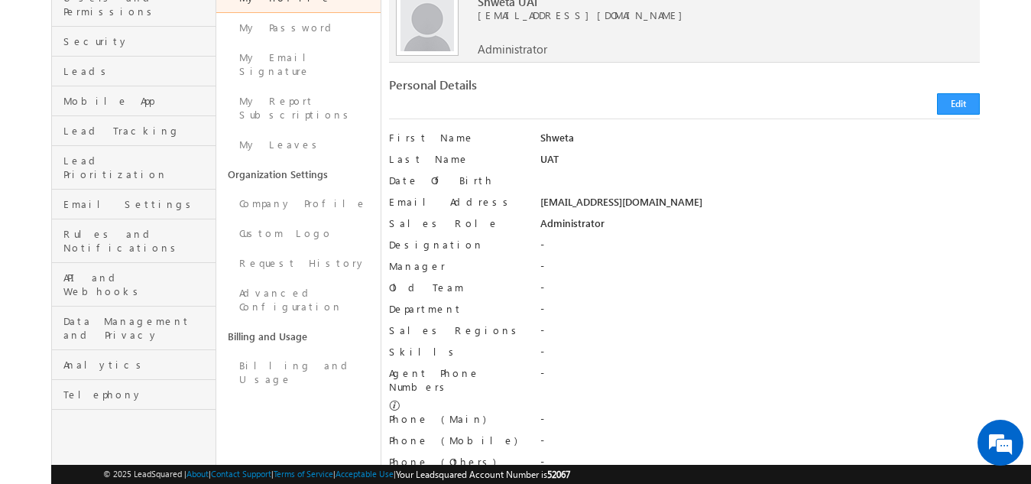
scroll to position [153, 0]
click at [152, 357] on span "Analytics" at bounding box center [137, 364] width 148 height 14
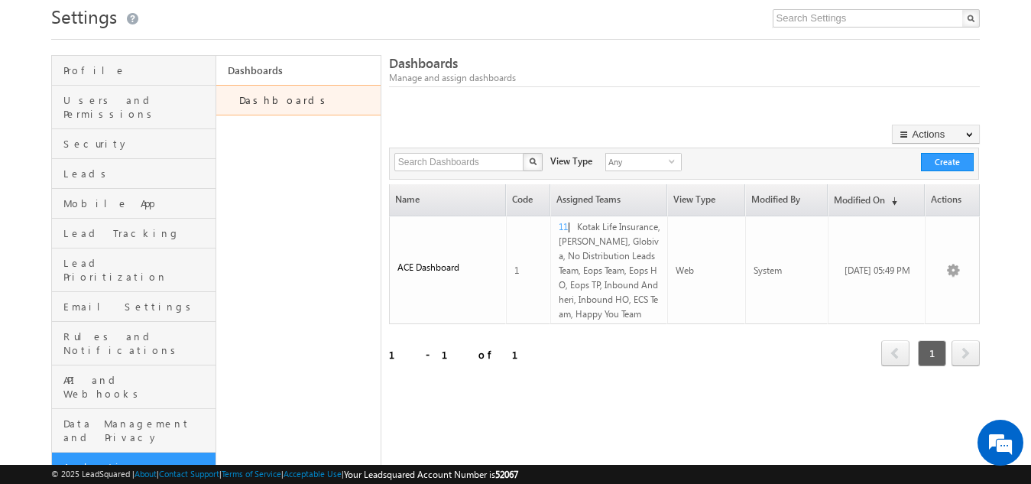
scroll to position [76, 0]
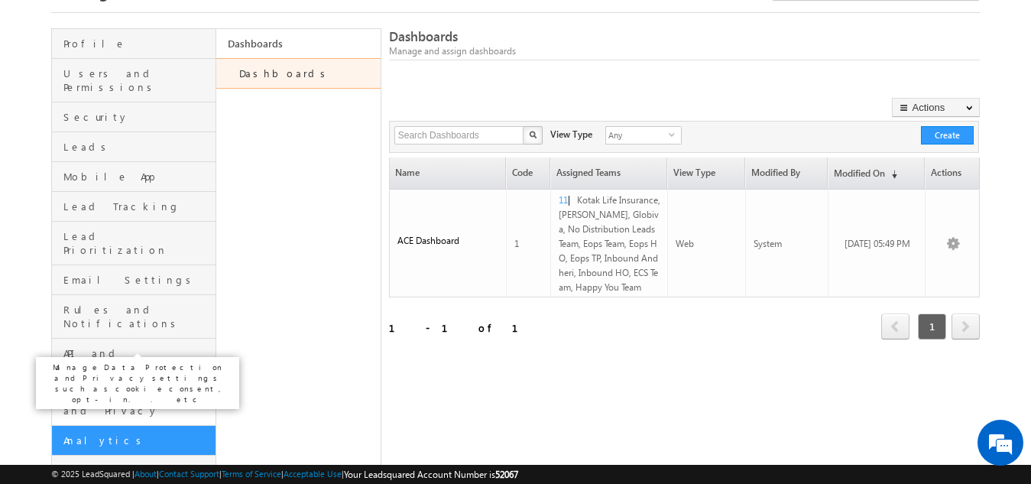
click at [120, 390] on span "Data Management and Privacy" at bounding box center [137, 404] width 148 height 28
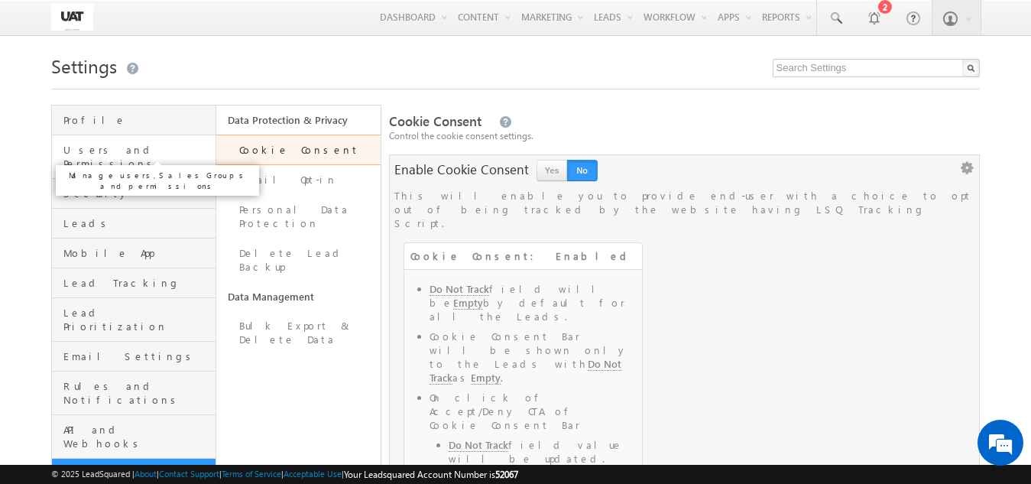
click at [116, 154] on span "Users and Permissions" at bounding box center [137, 157] width 148 height 28
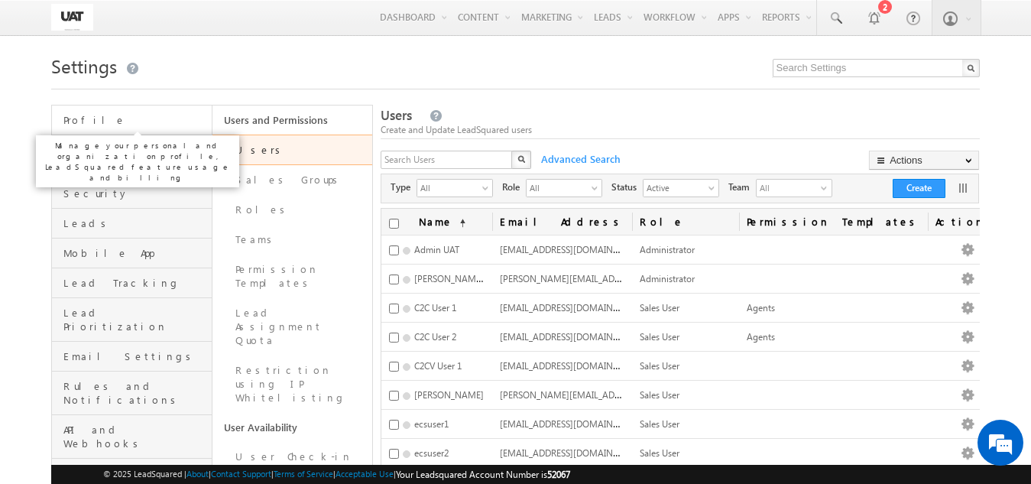
click at [101, 125] on span "Profile" at bounding box center [135, 120] width 144 height 14
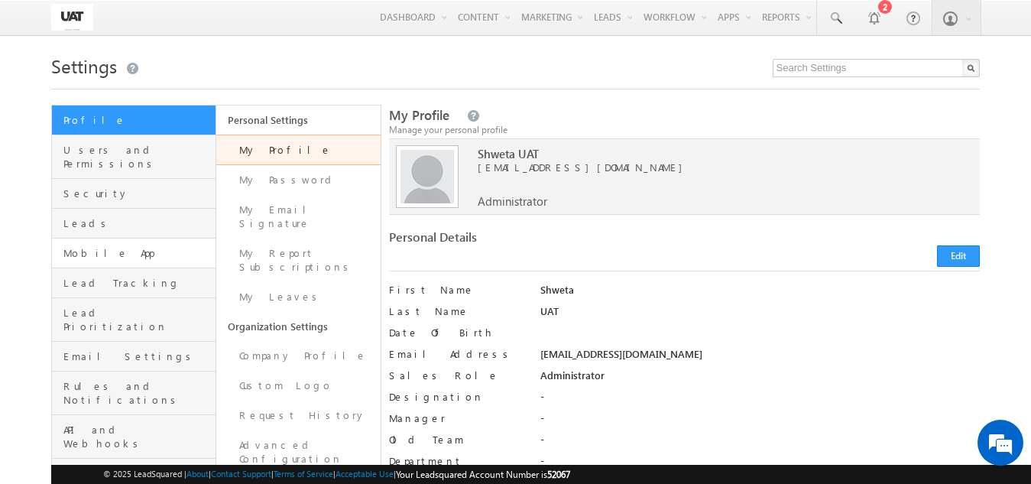
click at [98, 247] on link "Mobile App" at bounding box center [134, 253] width 164 height 30
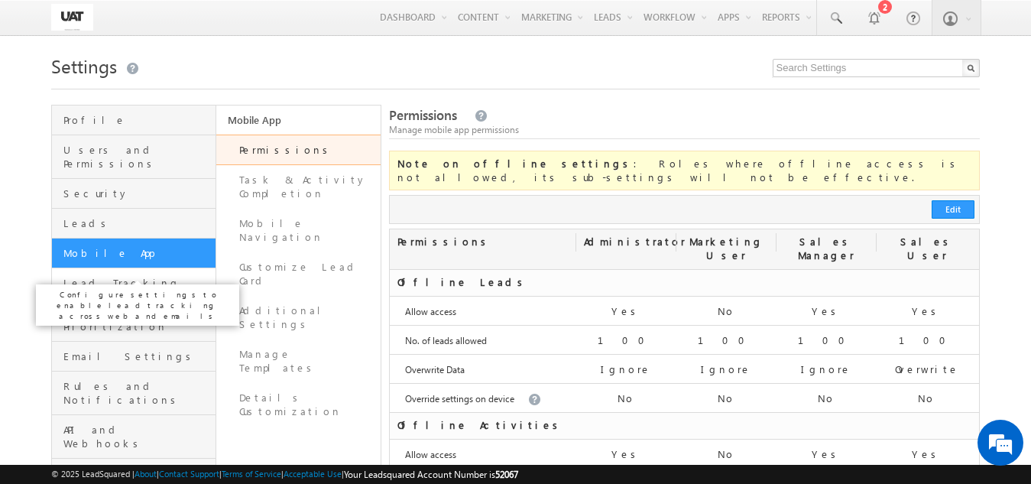
click at [118, 276] on span "Lead Tracking" at bounding box center [137, 283] width 148 height 14
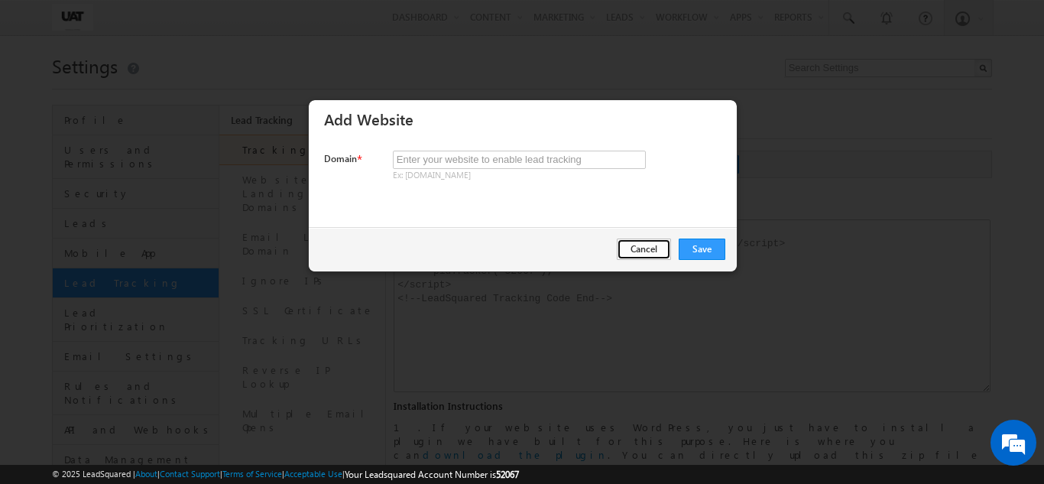
click at [628, 246] on button "Cancel" at bounding box center [644, 248] width 54 height 21
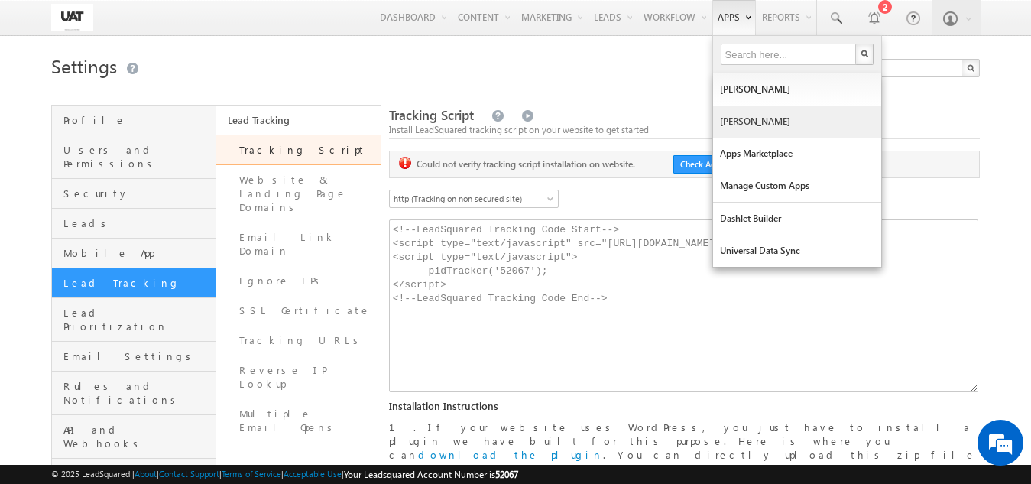
click at [739, 120] on link "[PERSON_NAME]" at bounding box center [797, 121] width 168 height 32
